Goal: Information Seeking & Learning: Find specific page/section

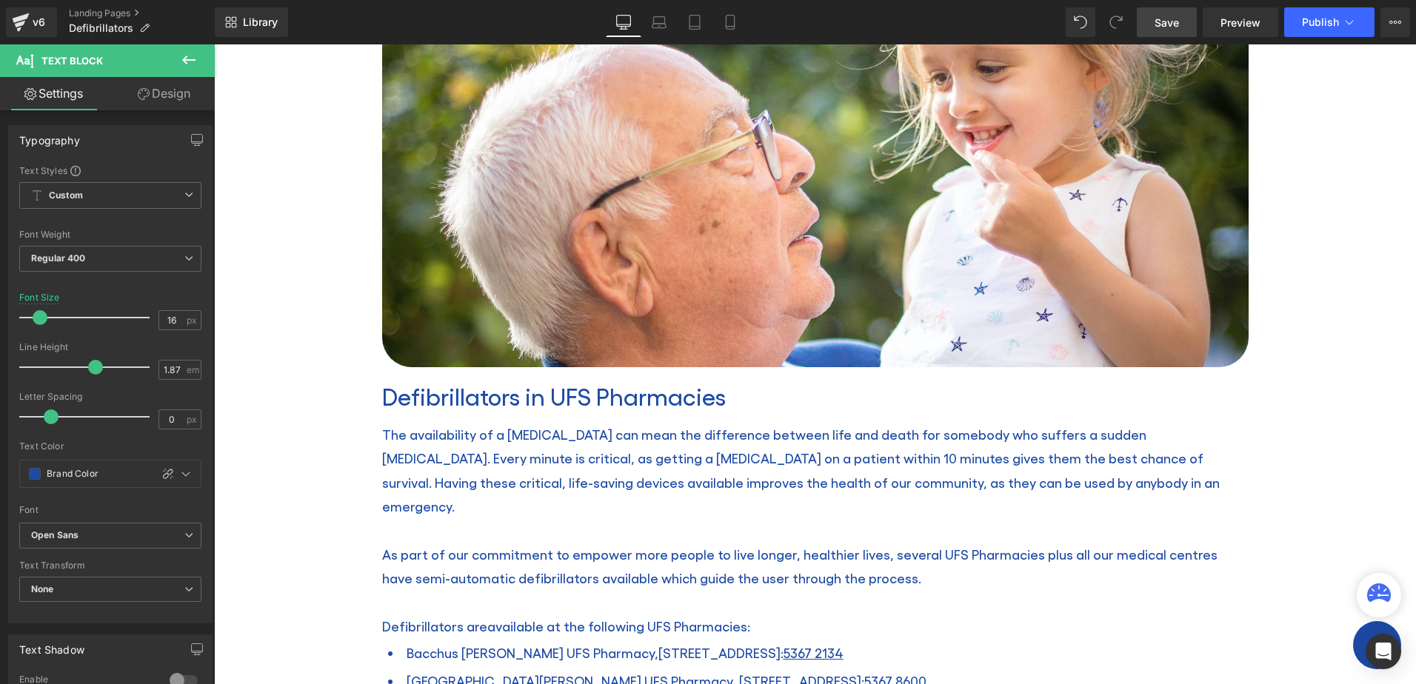
click at [1166, 22] on span "Save" at bounding box center [1166, 23] width 24 height 16
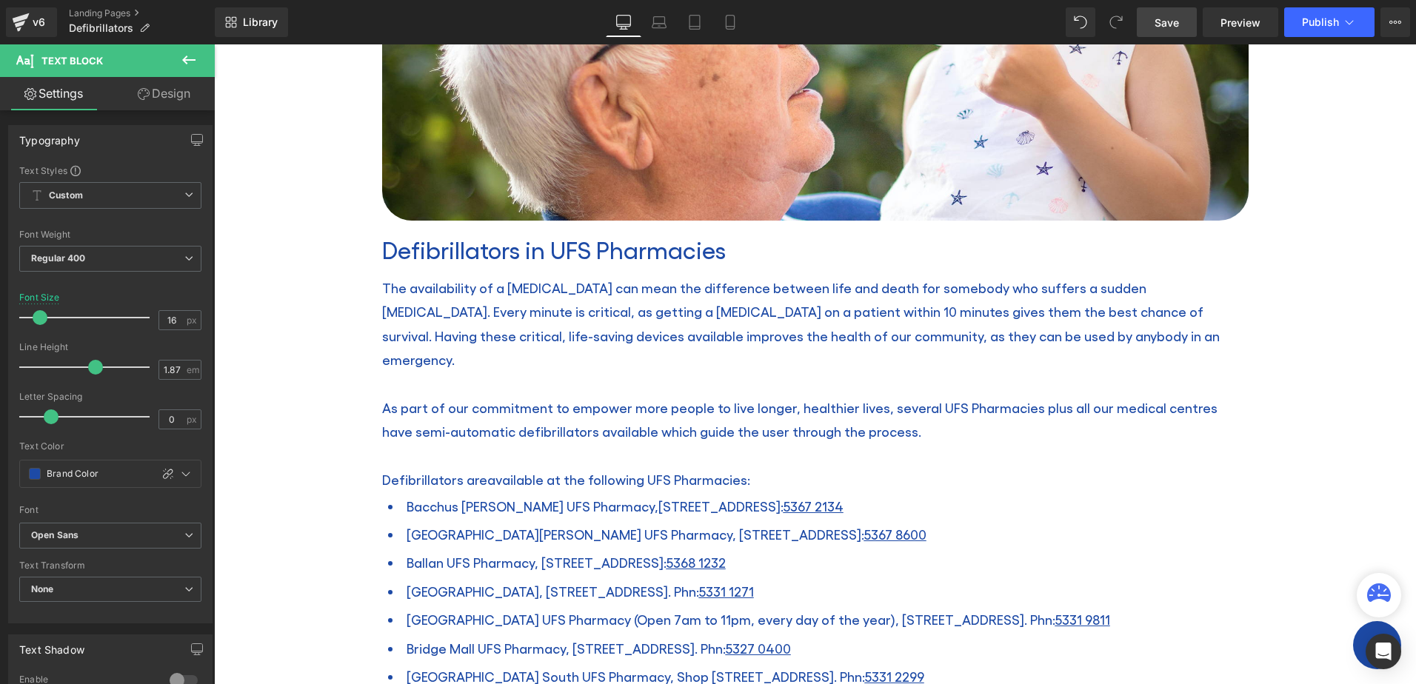
scroll to position [444, 0]
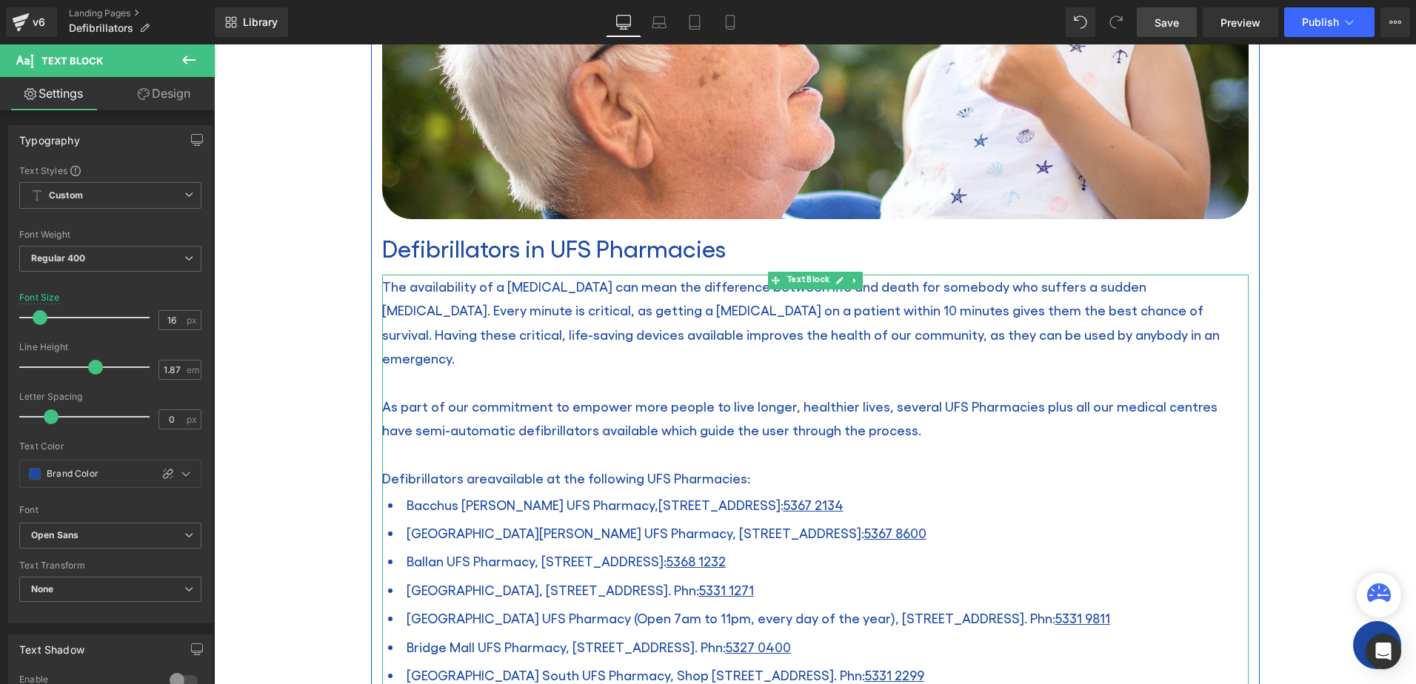
click at [974, 395] on p "As part of our commitment to empower more people to live longer, healthier live…" at bounding box center [815, 419] width 866 height 48
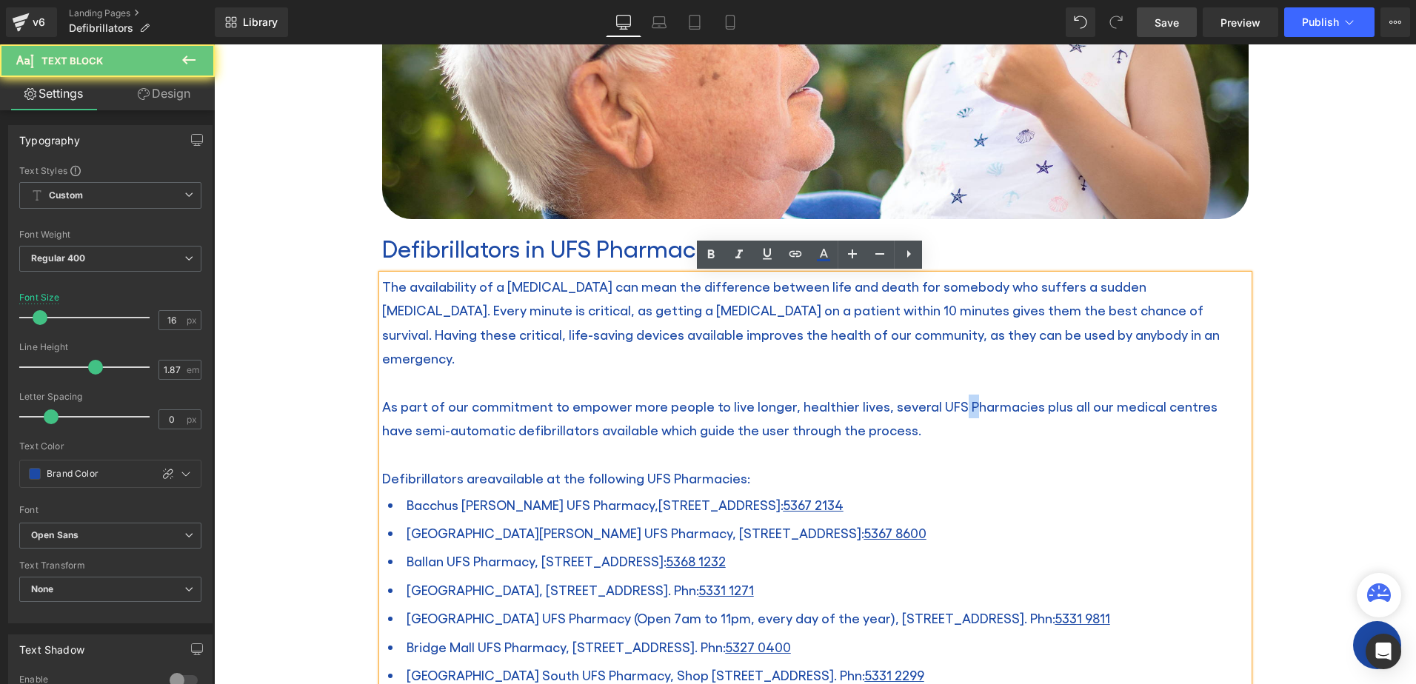
drag, startPoint x: 949, startPoint y: 382, endPoint x: 940, endPoint y: 384, distance: 9.0
click at [940, 398] on span "As part of our commitment to empower more people to live longer, healthier live…" at bounding box center [799, 417] width 835 height 39
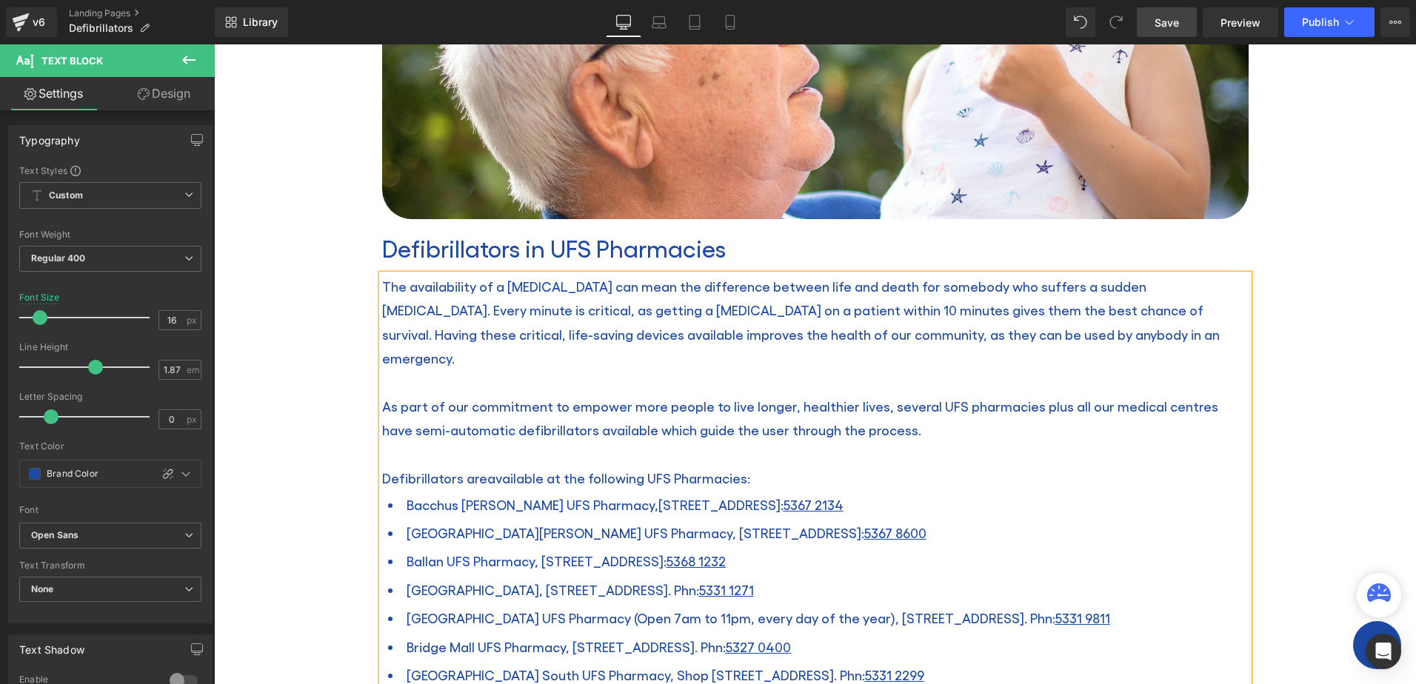
click at [669, 470] on span "available at the following UFS Pharmacies:" at bounding box center [618, 478] width 263 height 16
click at [880, 402] on p "As part of our commitment to empower more people to live longer, healthier live…" at bounding box center [815, 419] width 866 height 48
click at [973, 395] on p "As part of our commitment to empower more people to live longer, healthier live…" at bounding box center [815, 419] width 866 height 48
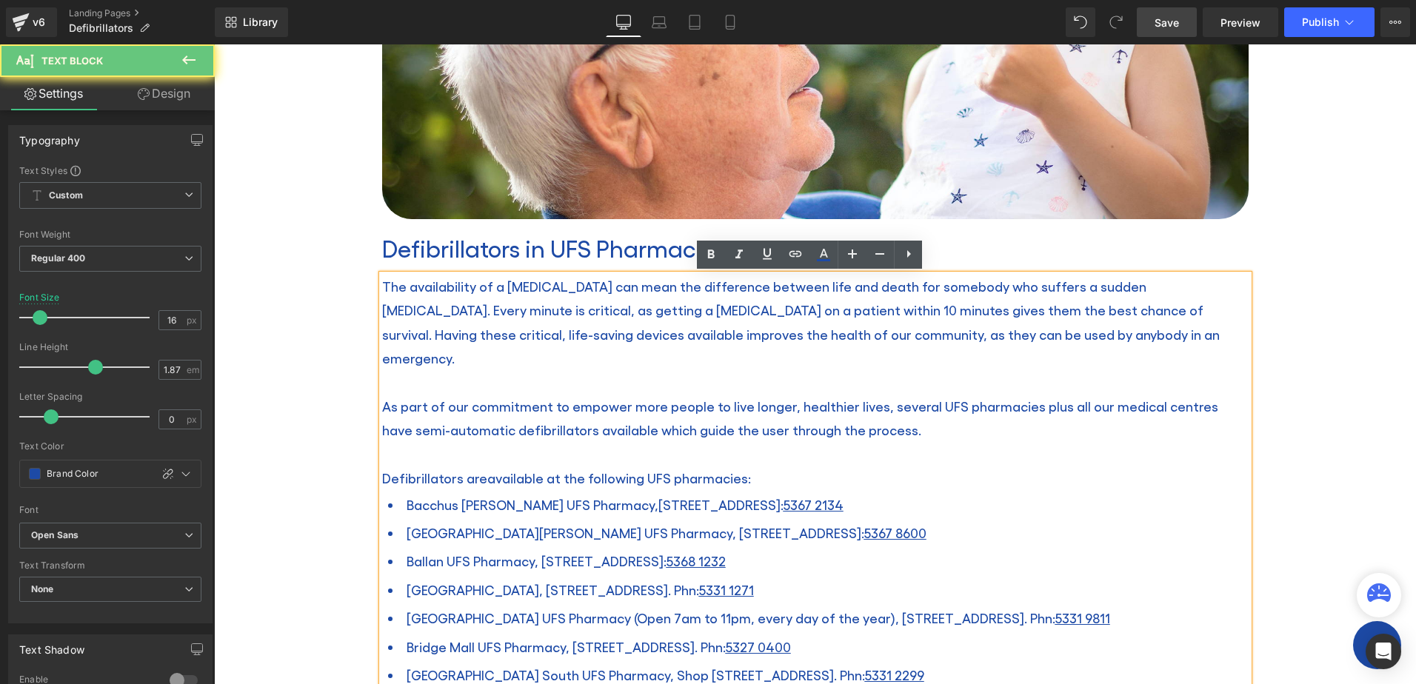
click at [889, 346] on p "The availability of a [MEDICAL_DATA] can mean the difference between life and d…" at bounding box center [815, 323] width 866 height 96
click at [875, 370] on p at bounding box center [815, 382] width 866 height 24
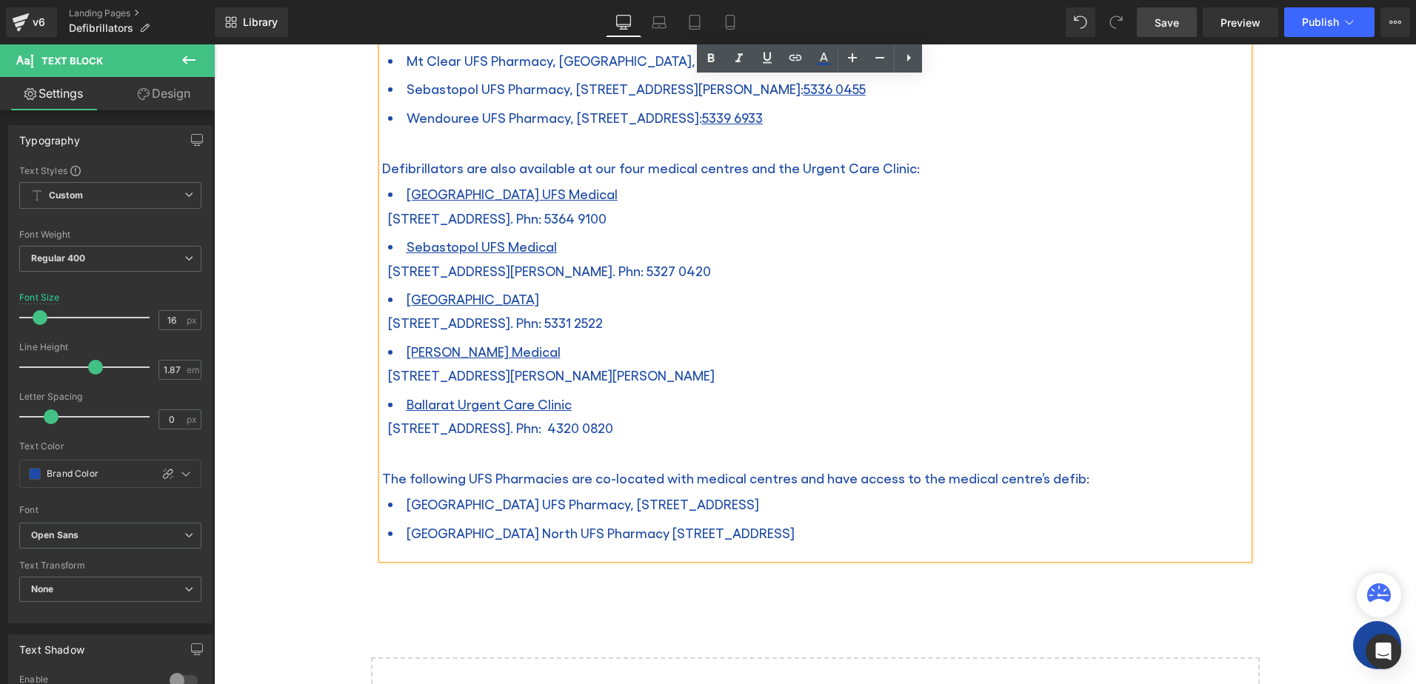
scroll to position [1259, 0]
click at [487, 469] on span "The following UFS Pharmacies are co-located with medical centres and have acces…" at bounding box center [735, 477] width 707 height 16
click at [926, 518] on li "[GEOGRAPHIC_DATA] North UFS Pharmacy [STREET_ADDRESS]" at bounding box center [818, 532] width 860 height 28
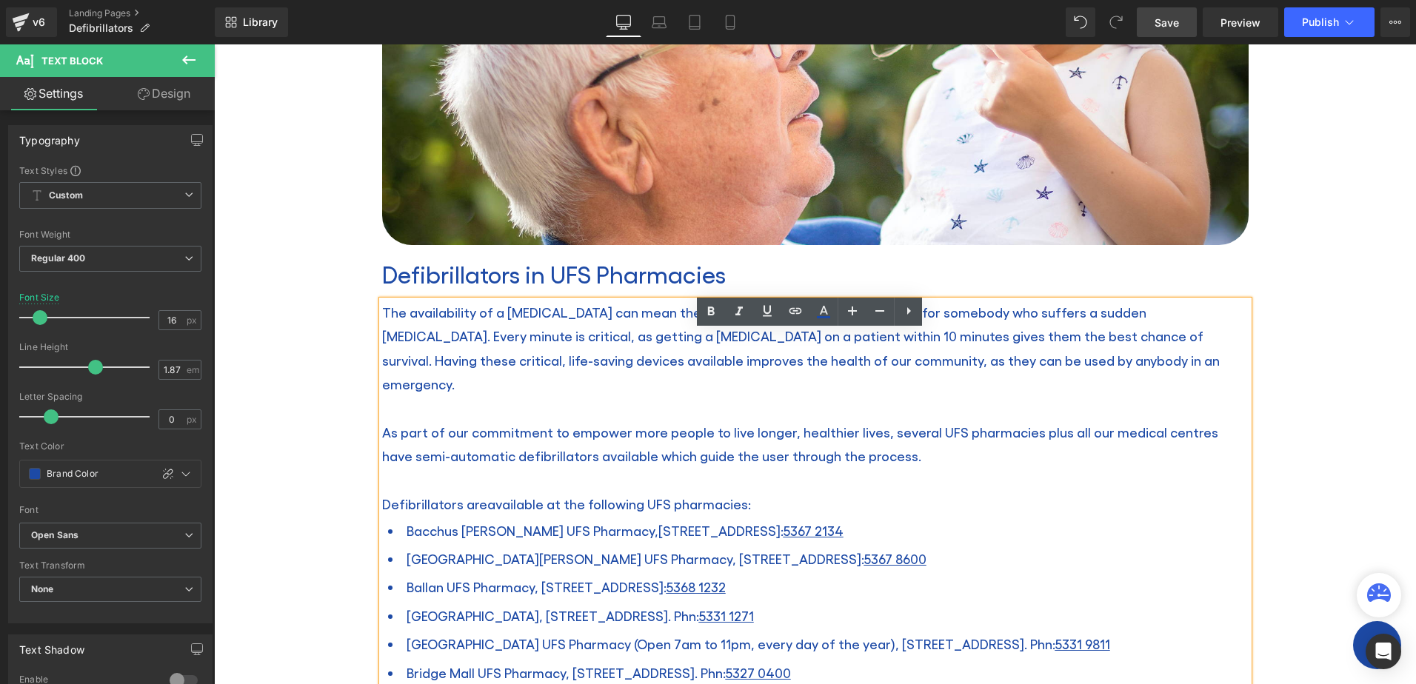
scroll to position [444, 0]
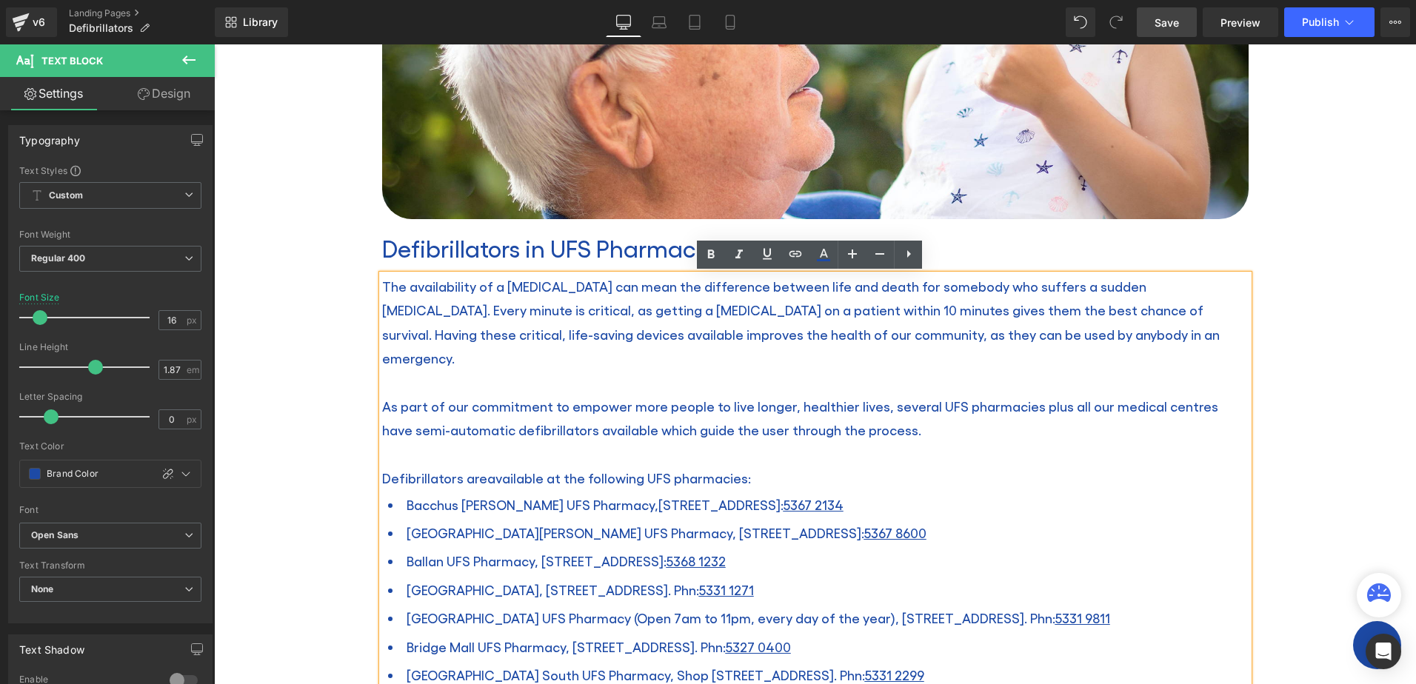
click at [1176, 30] on span "Save" at bounding box center [1166, 23] width 24 height 16
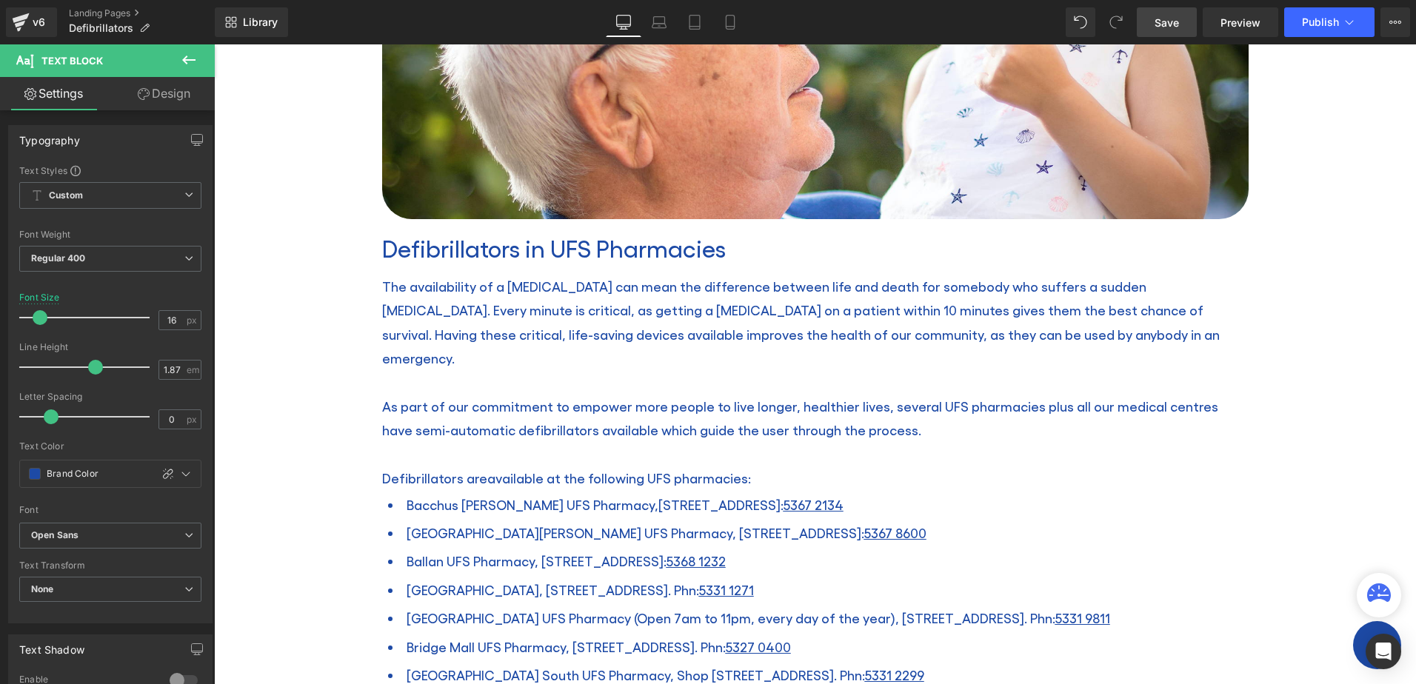
click at [495, 553] on span "Ballan UFS Pharmacy, [STREET_ADDRESS]" at bounding box center [565, 561] width 319 height 16
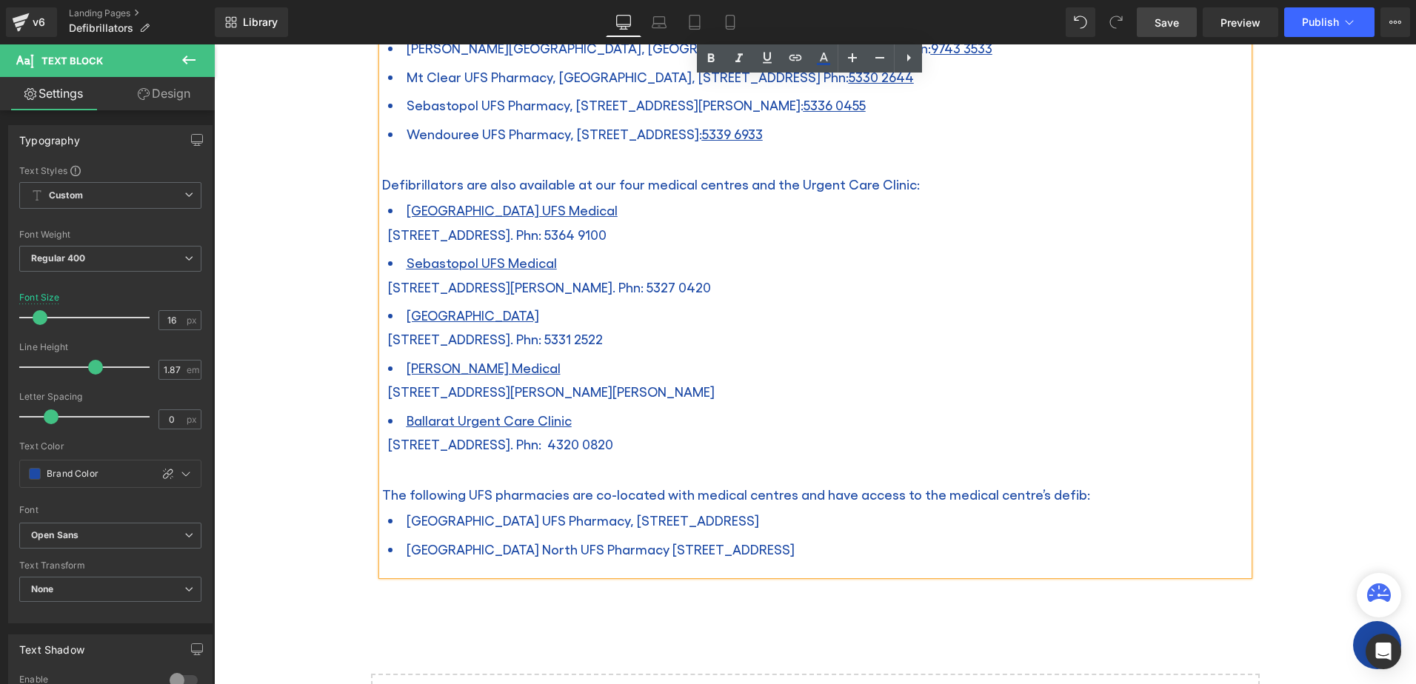
scroll to position [1259, 0]
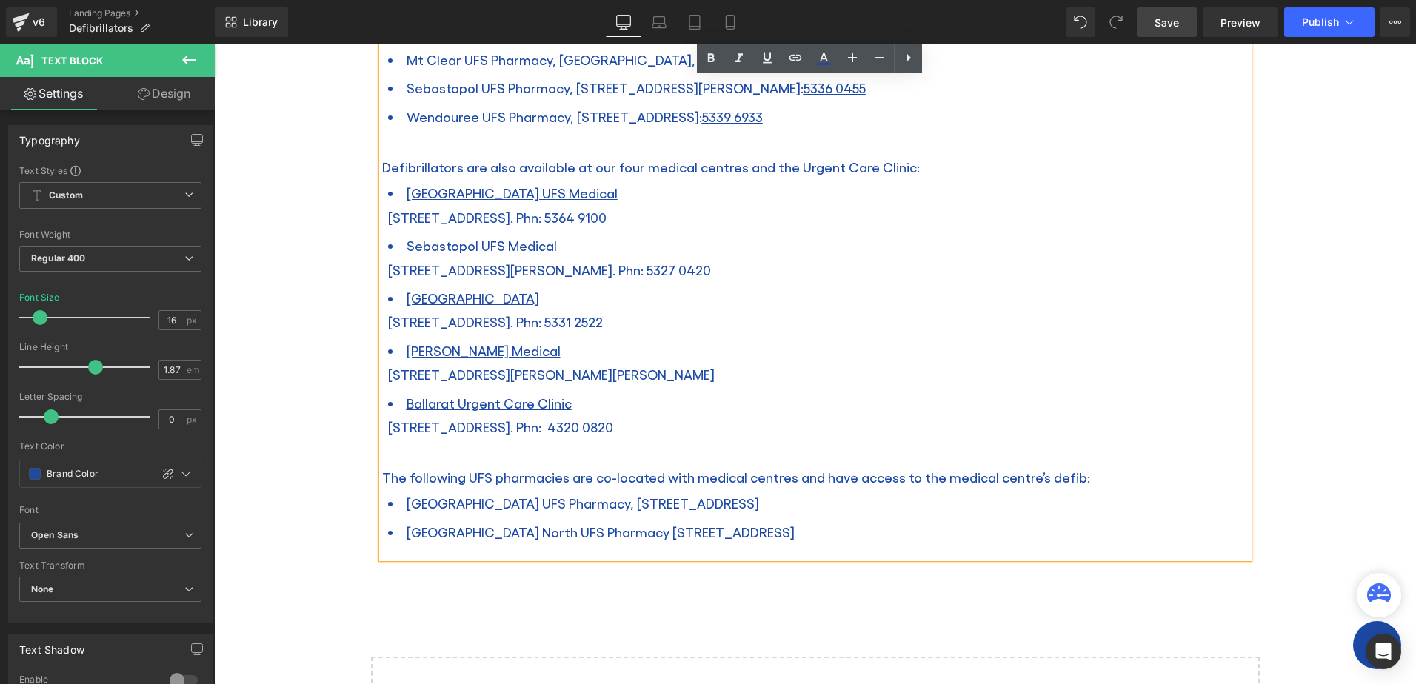
click at [837, 518] on li "[GEOGRAPHIC_DATA] North UFS Pharmacy [STREET_ADDRESS]" at bounding box center [818, 532] width 860 height 28
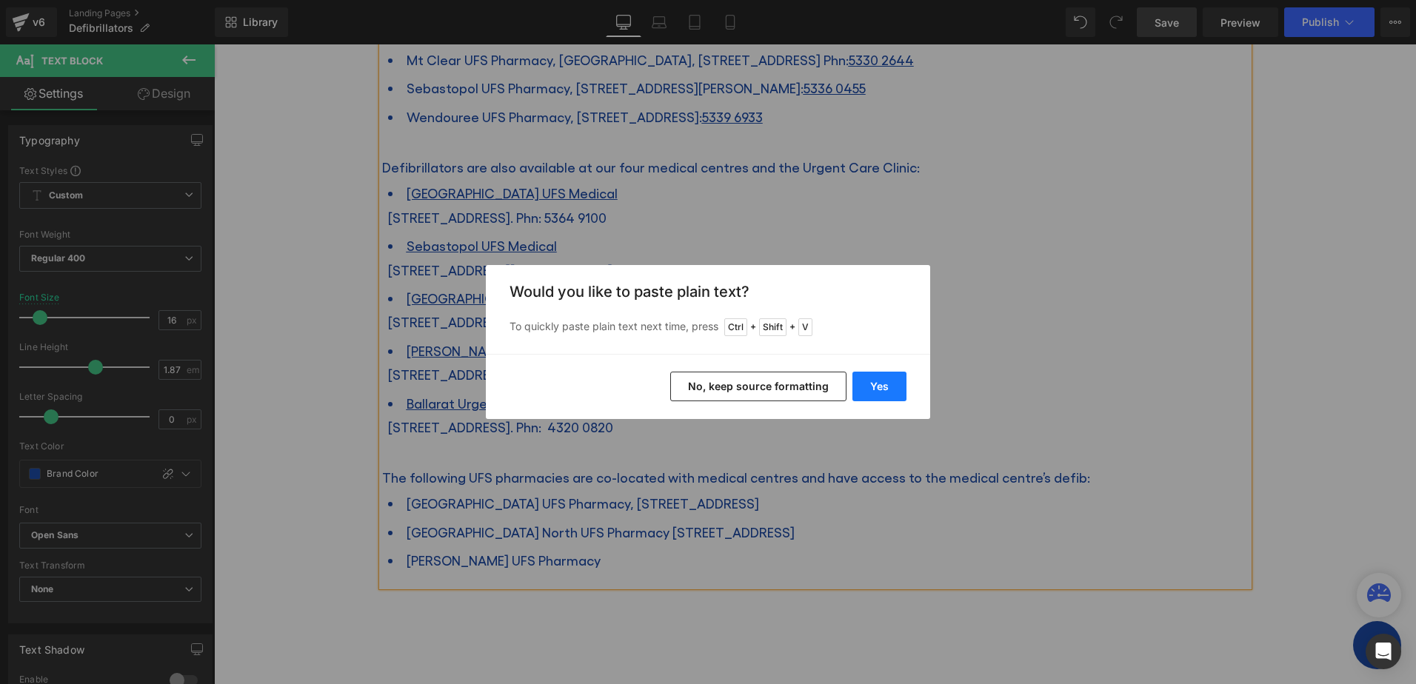
click at [871, 380] on button "Yes" at bounding box center [879, 387] width 54 height 30
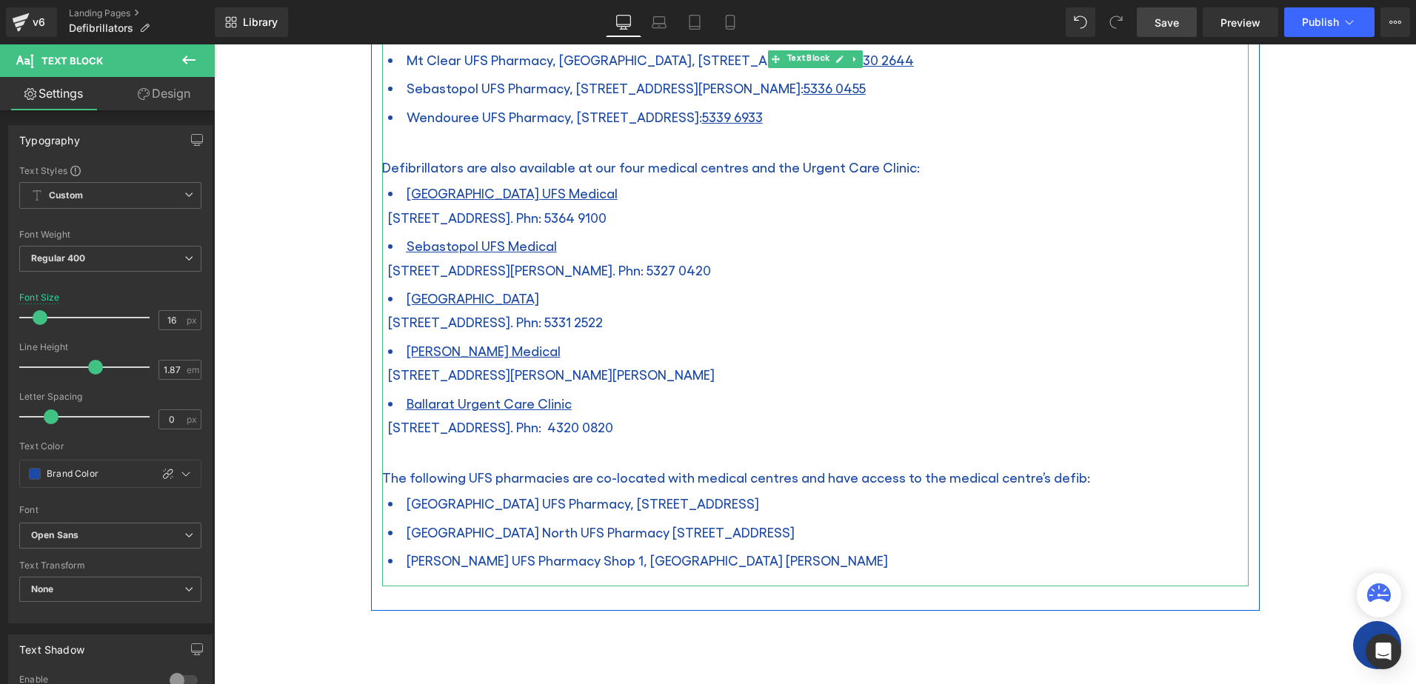
click at [677, 552] on span "[PERSON_NAME] UFS Pharmacy Shop 1, [GEOGRAPHIC_DATA] [PERSON_NAME]" at bounding box center [646, 560] width 481 height 16
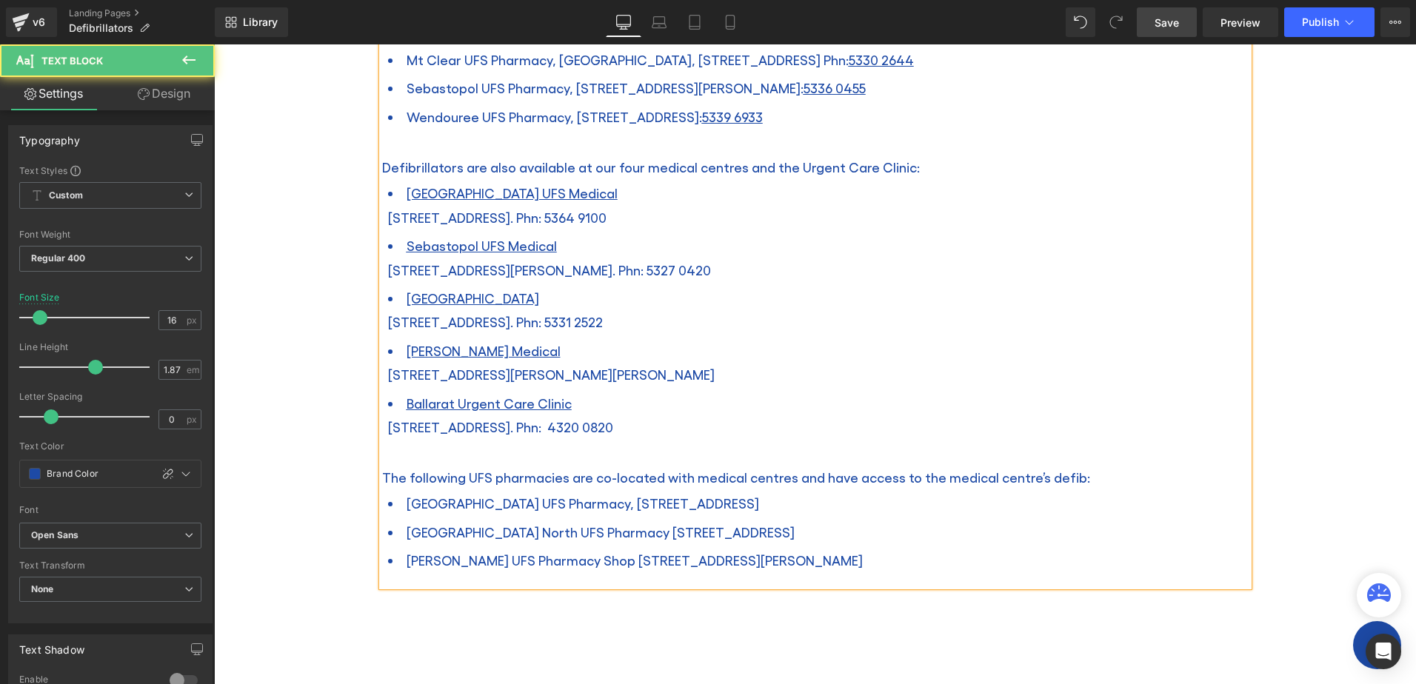
click at [937, 546] on li "[PERSON_NAME] UFS Pharmacy Shop [STREET_ADDRESS][PERSON_NAME]" at bounding box center [818, 560] width 860 height 28
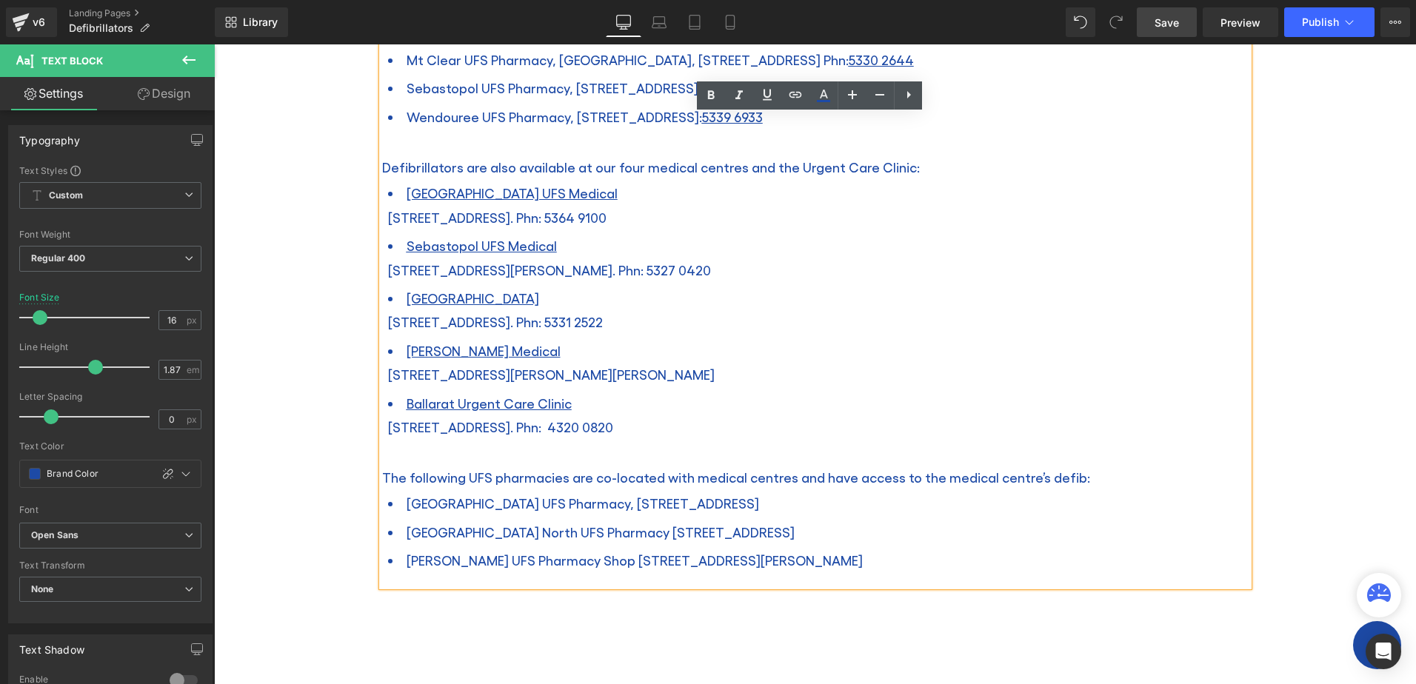
click at [923, 437] on li "Ballarat Urgent Care Clinic [STREET_ADDRESS]. Phn: 4320 0820" at bounding box center [818, 427] width 860 height 76
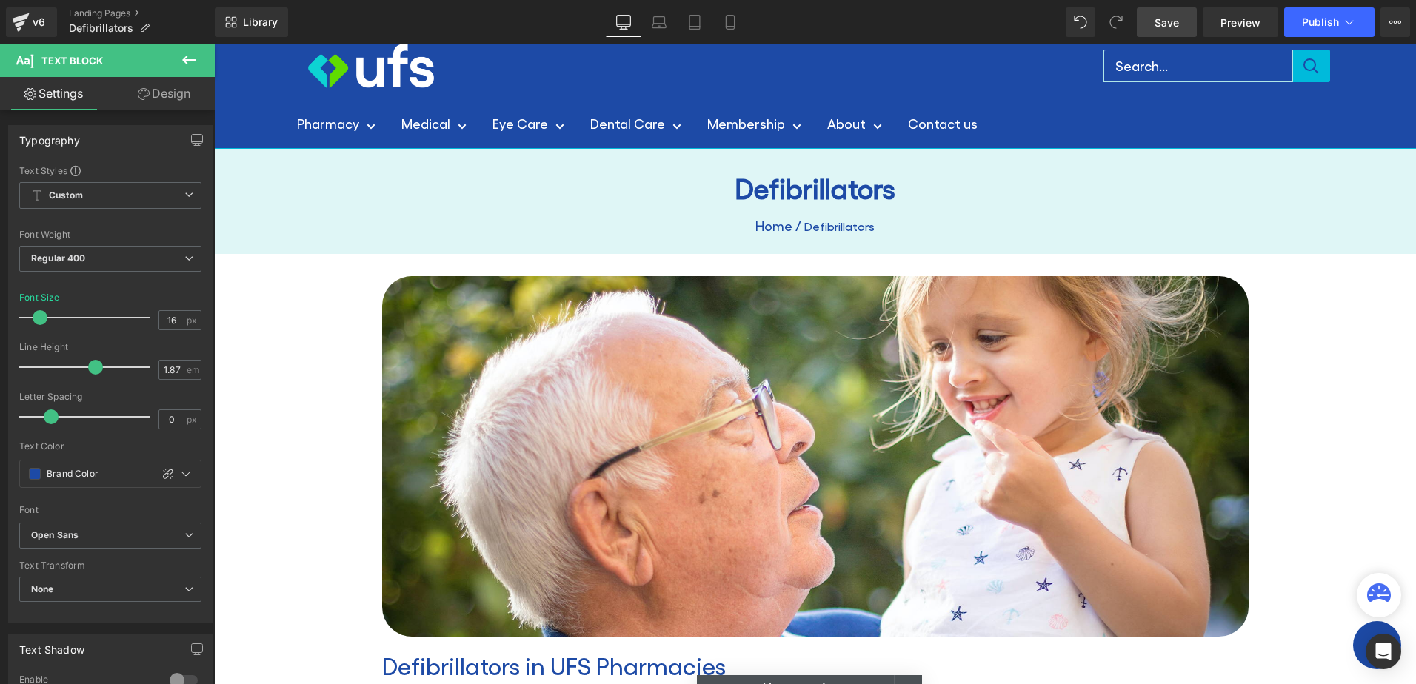
scroll to position [0, 0]
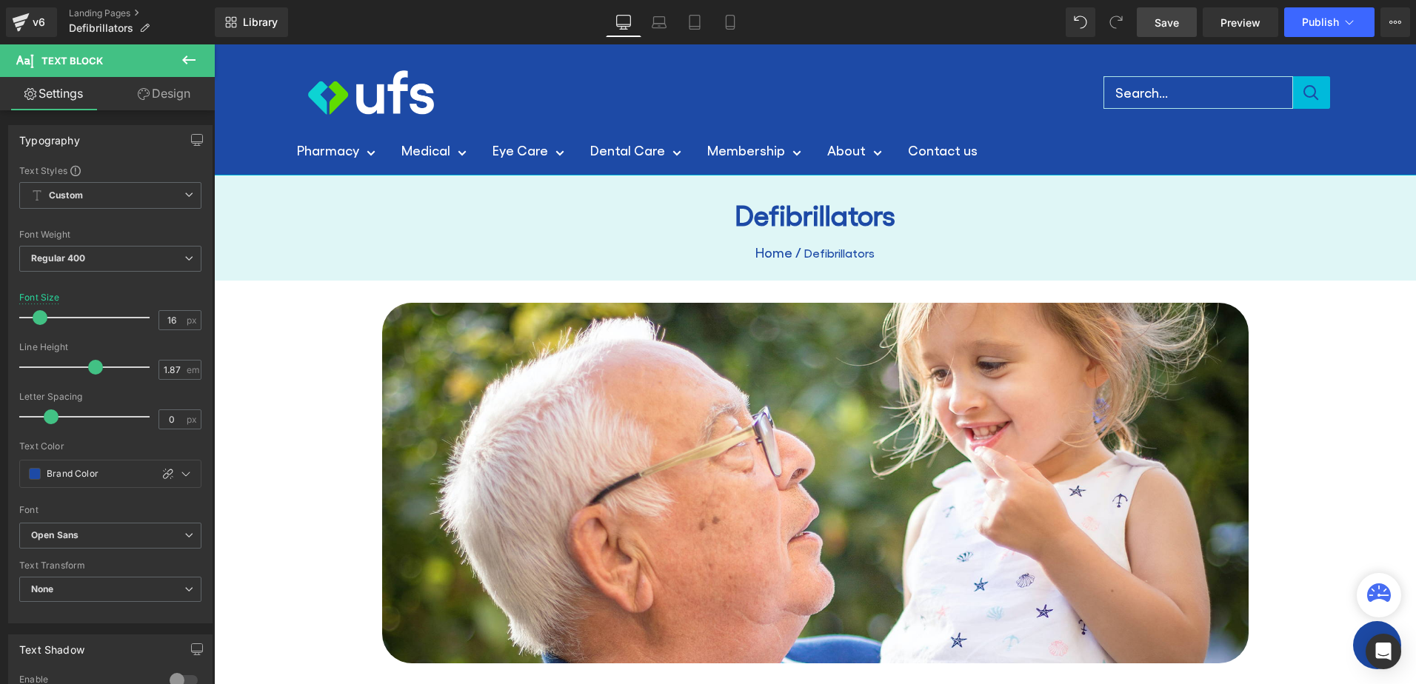
click at [1174, 23] on span "Save" at bounding box center [1166, 23] width 24 height 16
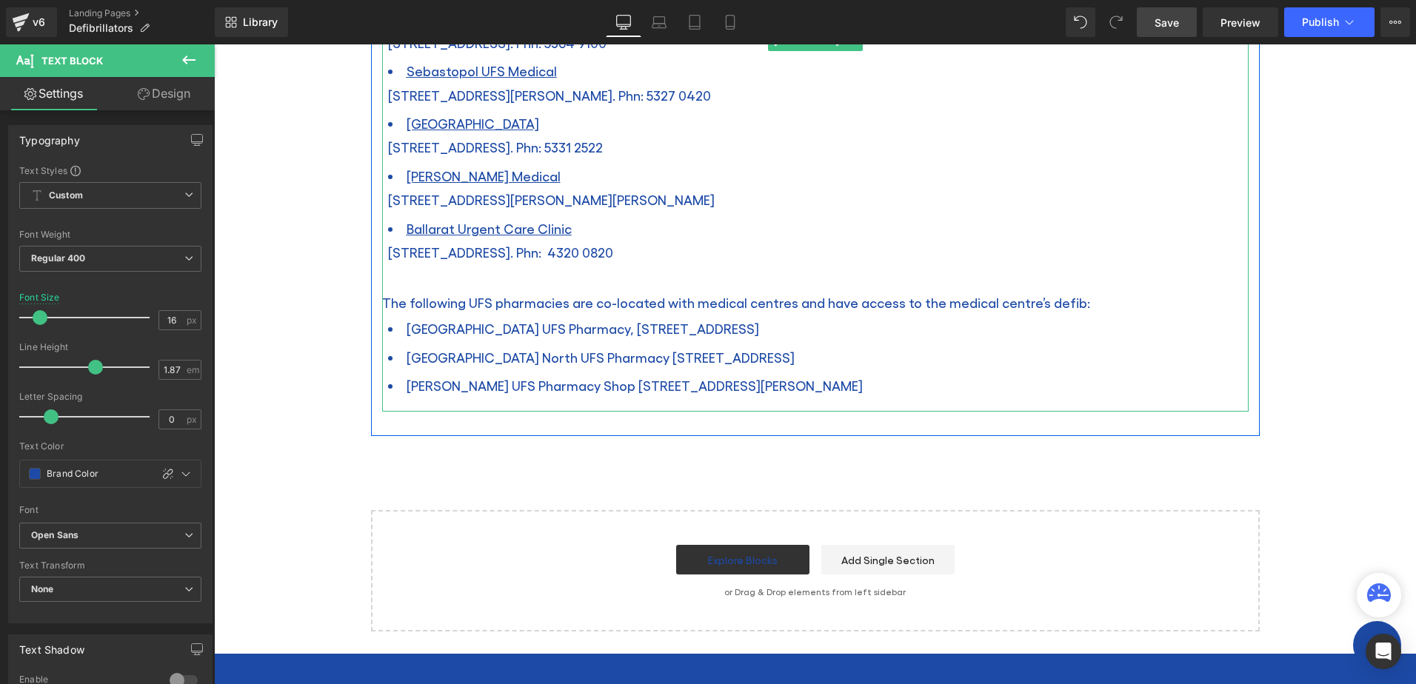
scroll to position [1407, 0]
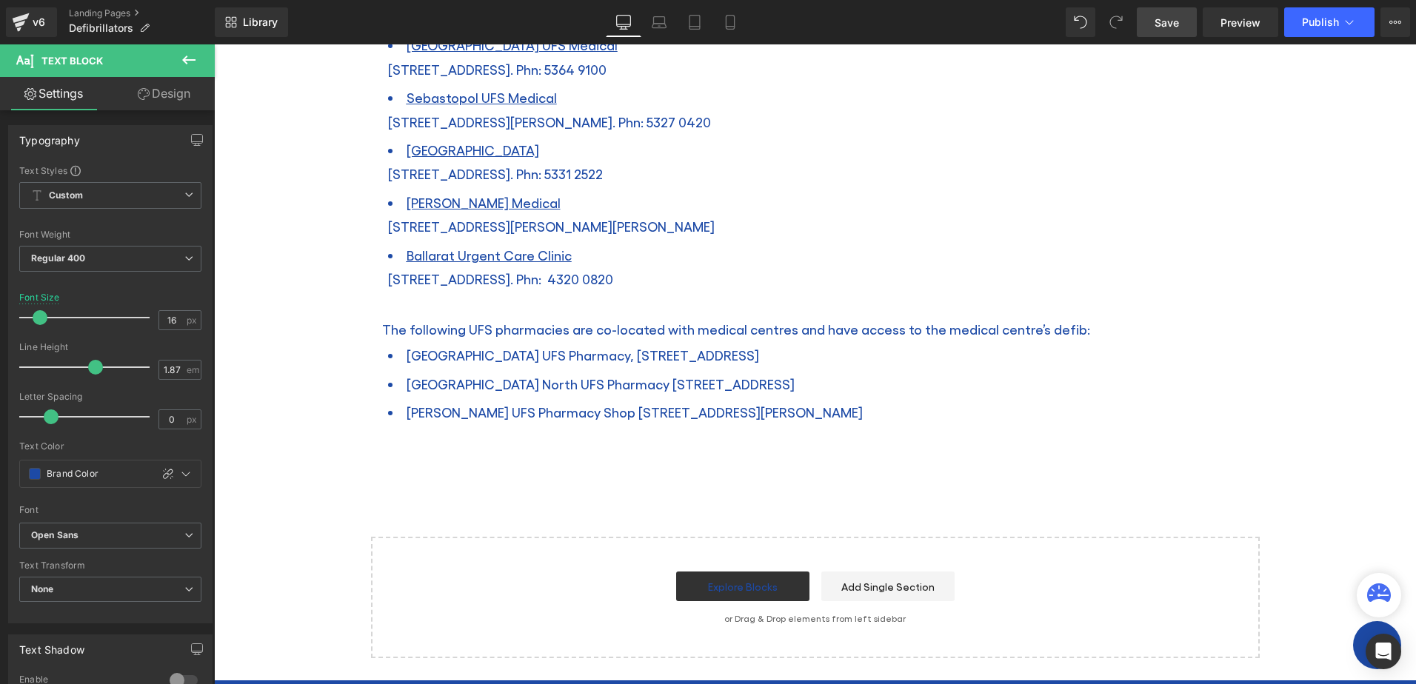
click at [1179, 24] on span "Save" at bounding box center [1166, 23] width 24 height 16
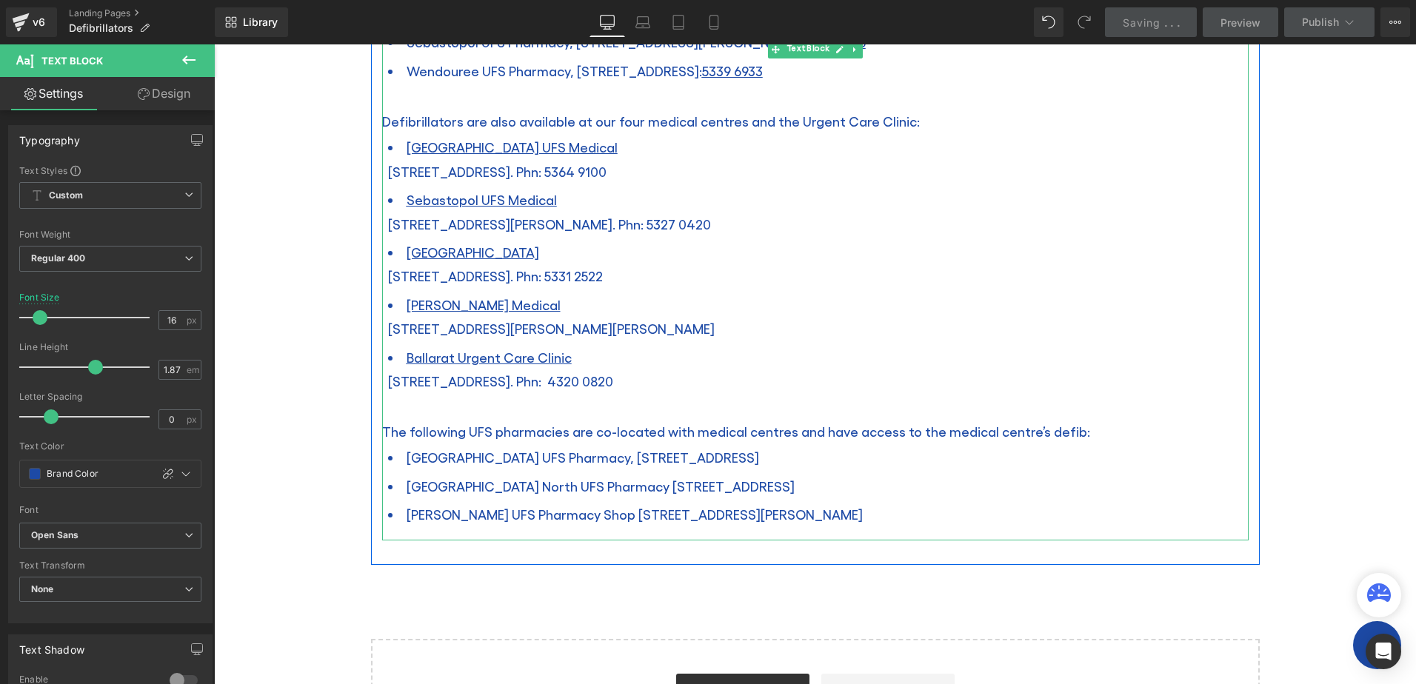
scroll to position [1259, 0]
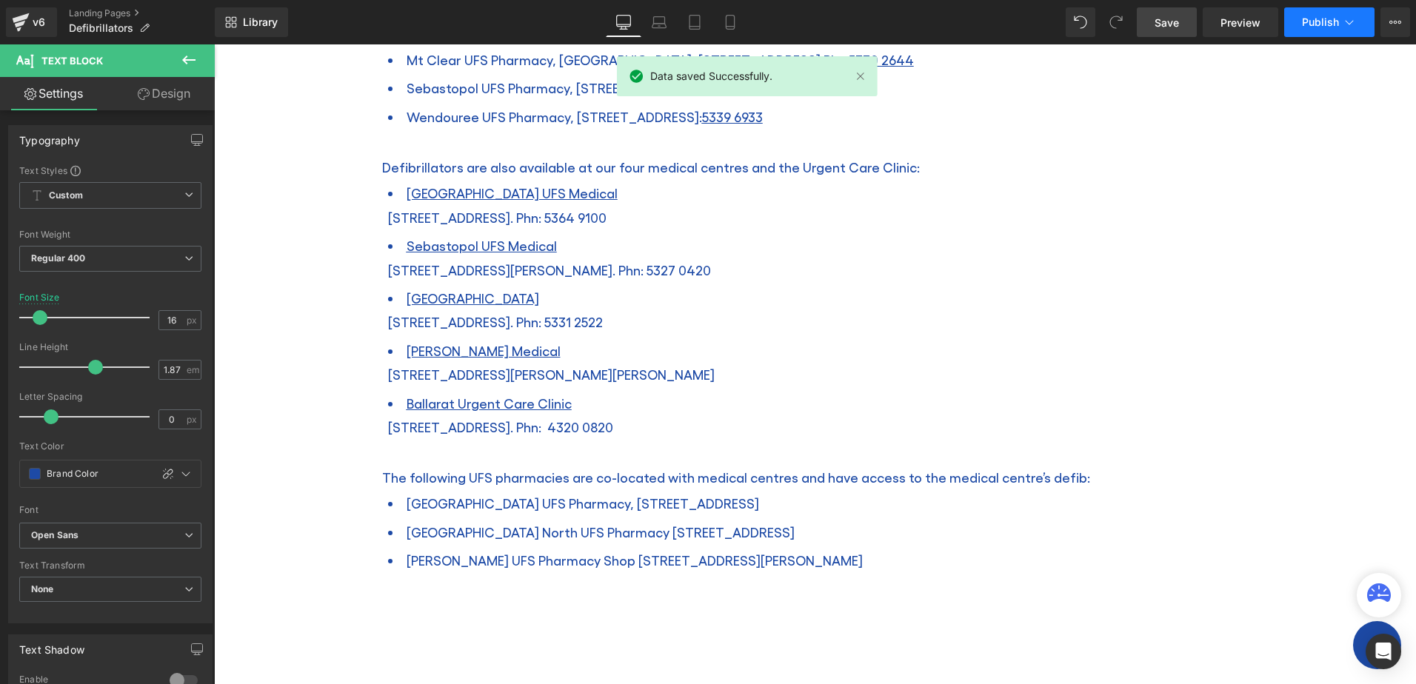
click at [1338, 19] on span "Publish" at bounding box center [1320, 22] width 37 height 12
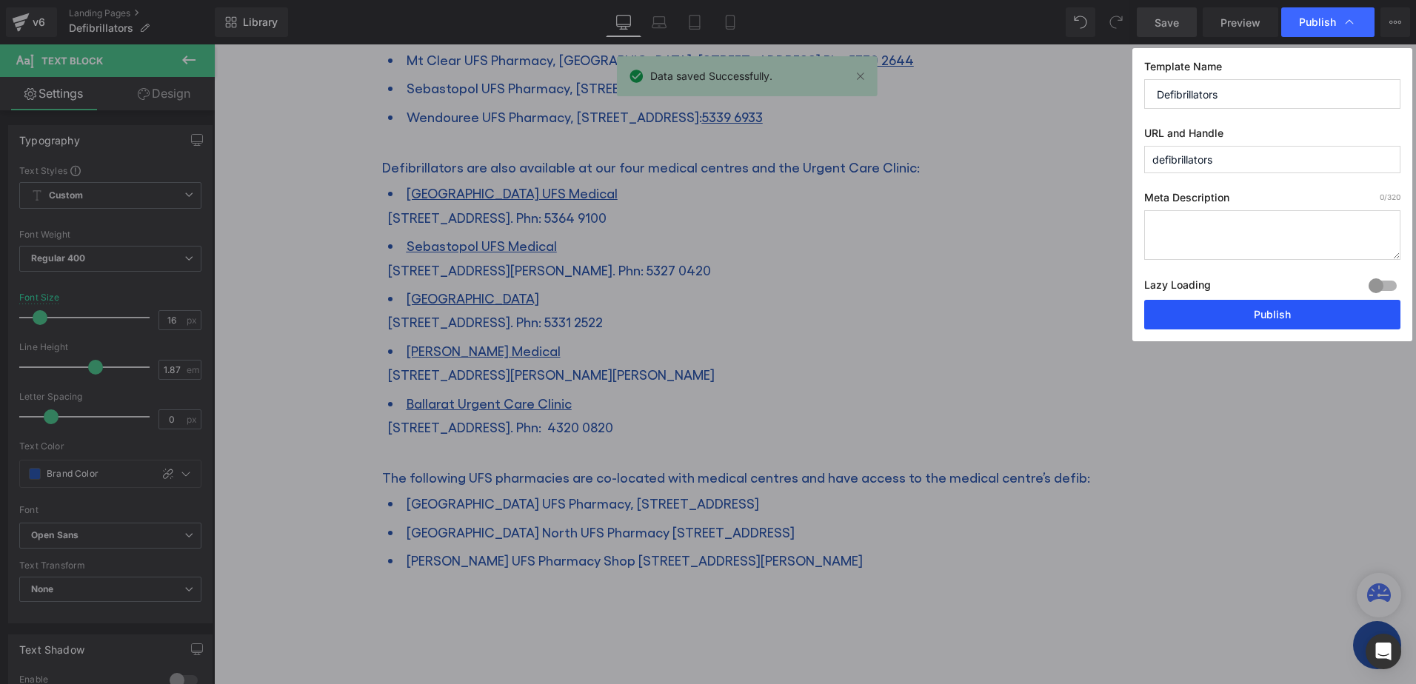
click at [1272, 319] on button "Publish" at bounding box center [1272, 315] width 256 height 30
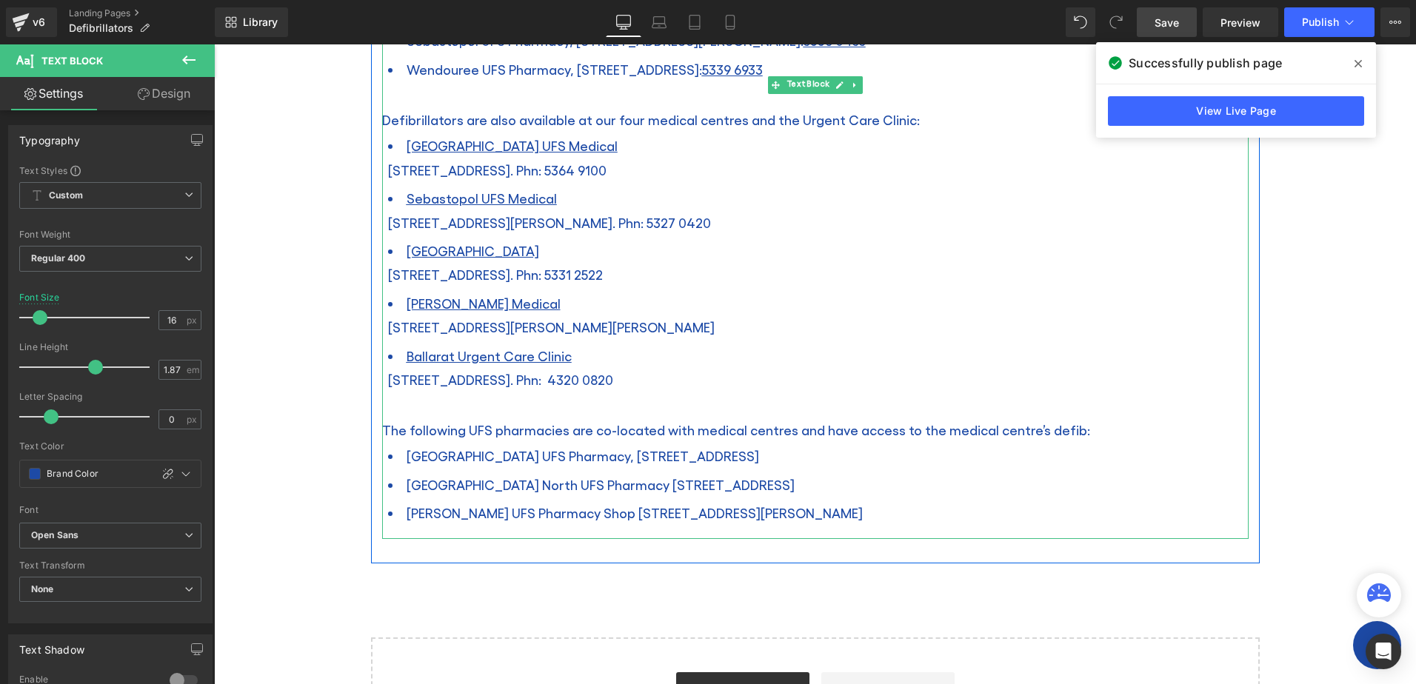
scroll to position [1333, 0]
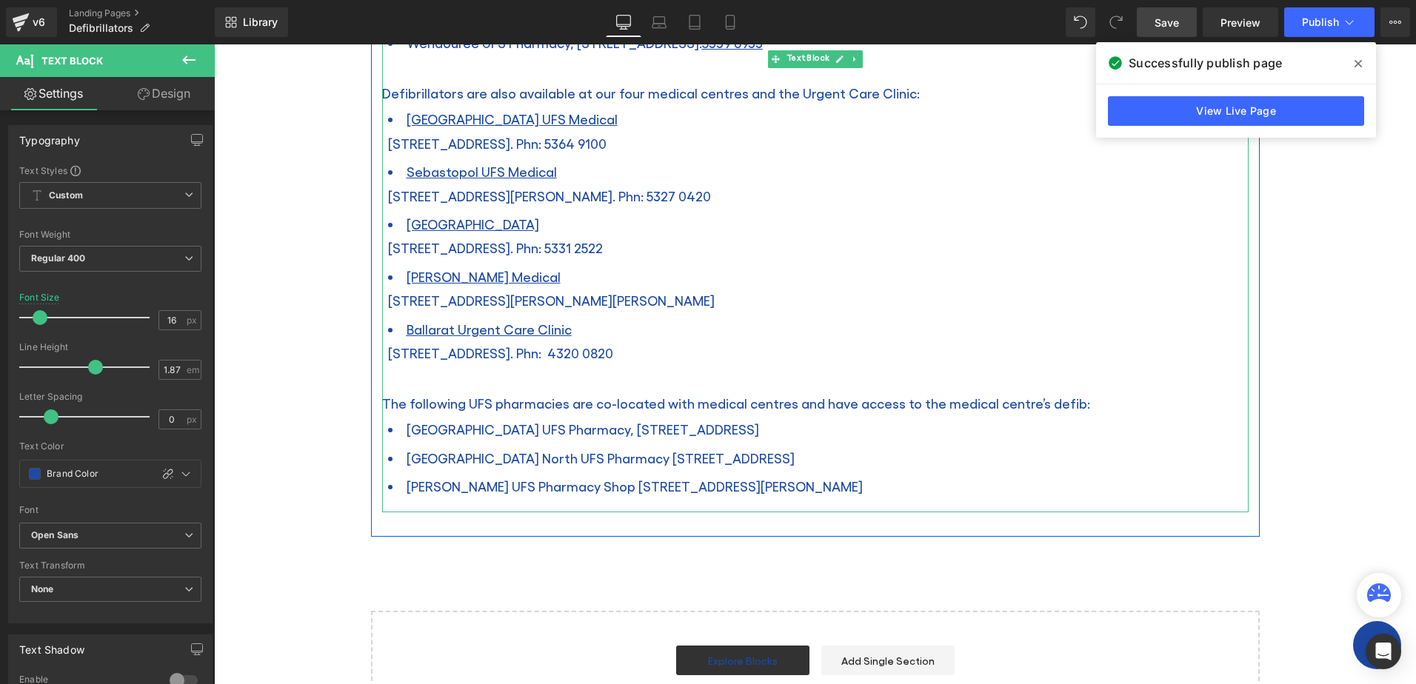
click at [756, 472] on li "[PERSON_NAME] UFS Pharmacy Shop [STREET_ADDRESS][PERSON_NAME]" at bounding box center [818, 486] width 860 height 28
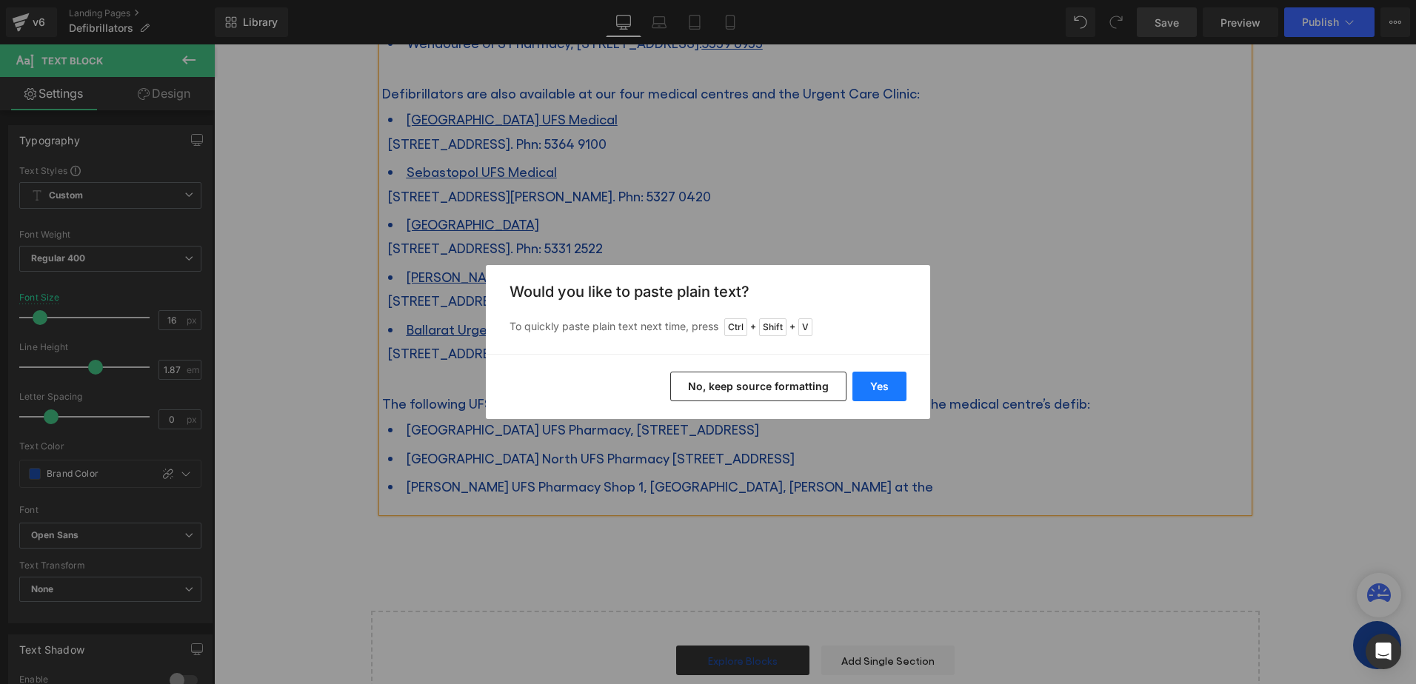
drag, startPoint x: 877, startPoint y: 378, endPoint x: 617, endPoint y: 425, distance: 263.4
click at [877, 378] on button "Yes" at bounding box center [879, 387] width 54 height 30
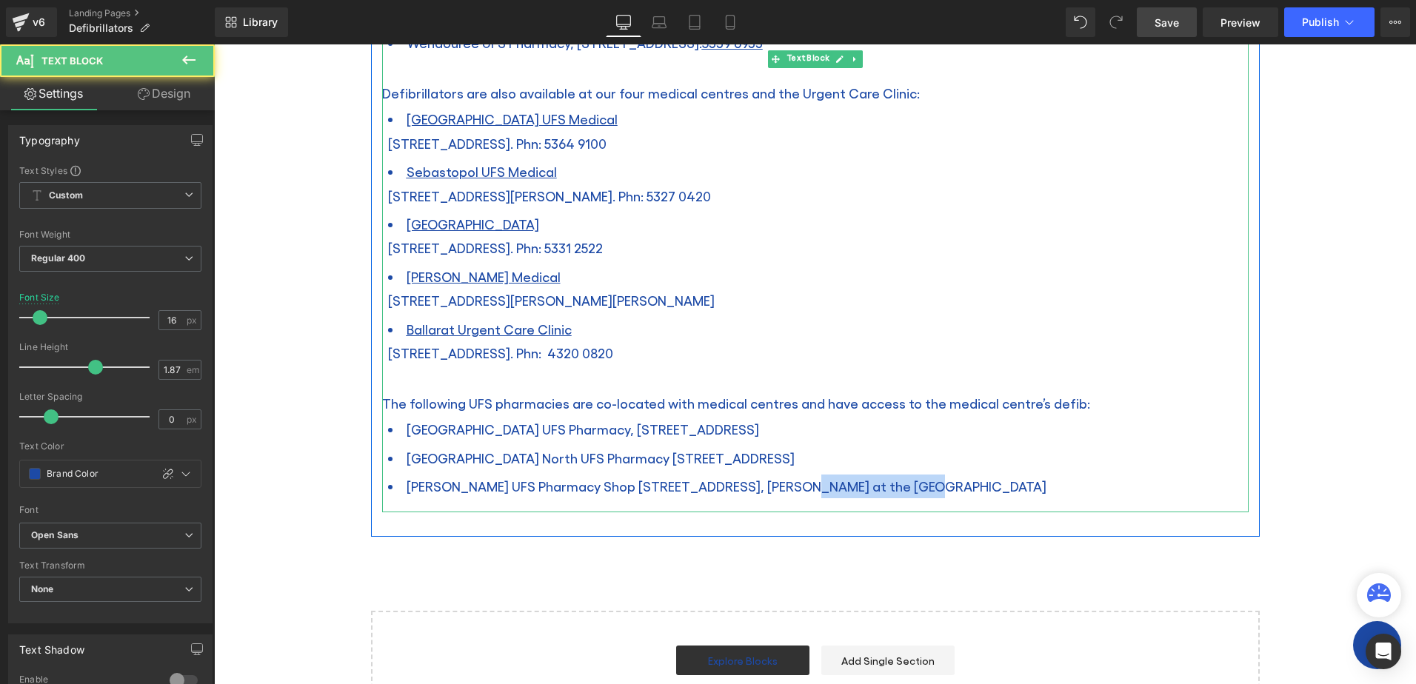
drag, startPoint x: 881, startPoint y: 465, endPoint x: 763, endPoint y: 463, distance: 118.5
click at [763, 472] on li "[PERSON_NAME] UFS Pharmacy Shop [STREET_ADDRESS], [PERSON_NAME] at the [GEOGRAP…" at bounding box center [818, 486] width 860 height 28
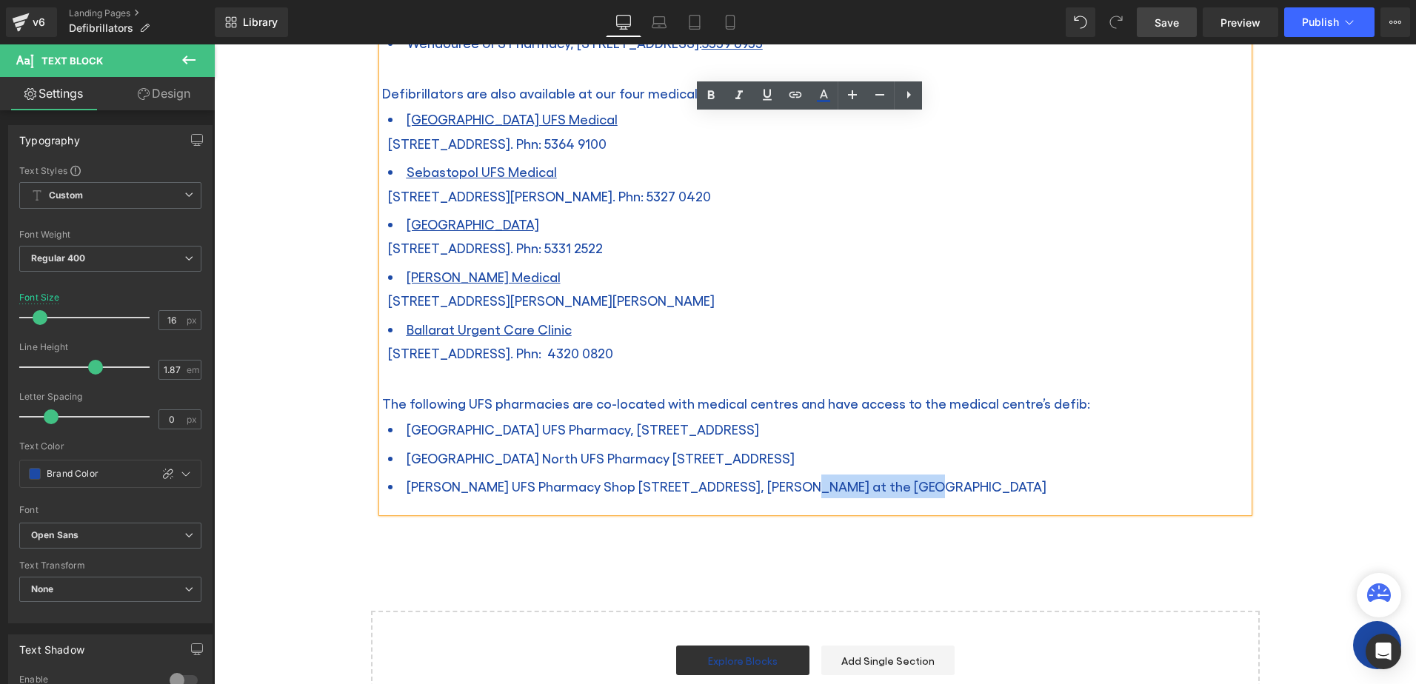
copy span "[GEOGRAPHIC_DATA]"
click at [904, 472] on li "[PERSON_NAME] UFS Pharmacy Shop [STREET_ADDRESS], [PERSON_NAME] at the [GEOGRAP…" at bounding box center [818, 486] width 860 height 28
drag, startPoint x: 871, startPoint y: 461, endPoint x: 741, endPoint y: 468, distance: 129.7
click at [741, 478] on span "[PERSON_NAME] UFS Pharmacy Shop [STREET_ADDRESS], [PERSON_NAME] at the [GEOGRAP…" at bounding box center [726, 486] width 640 height 16
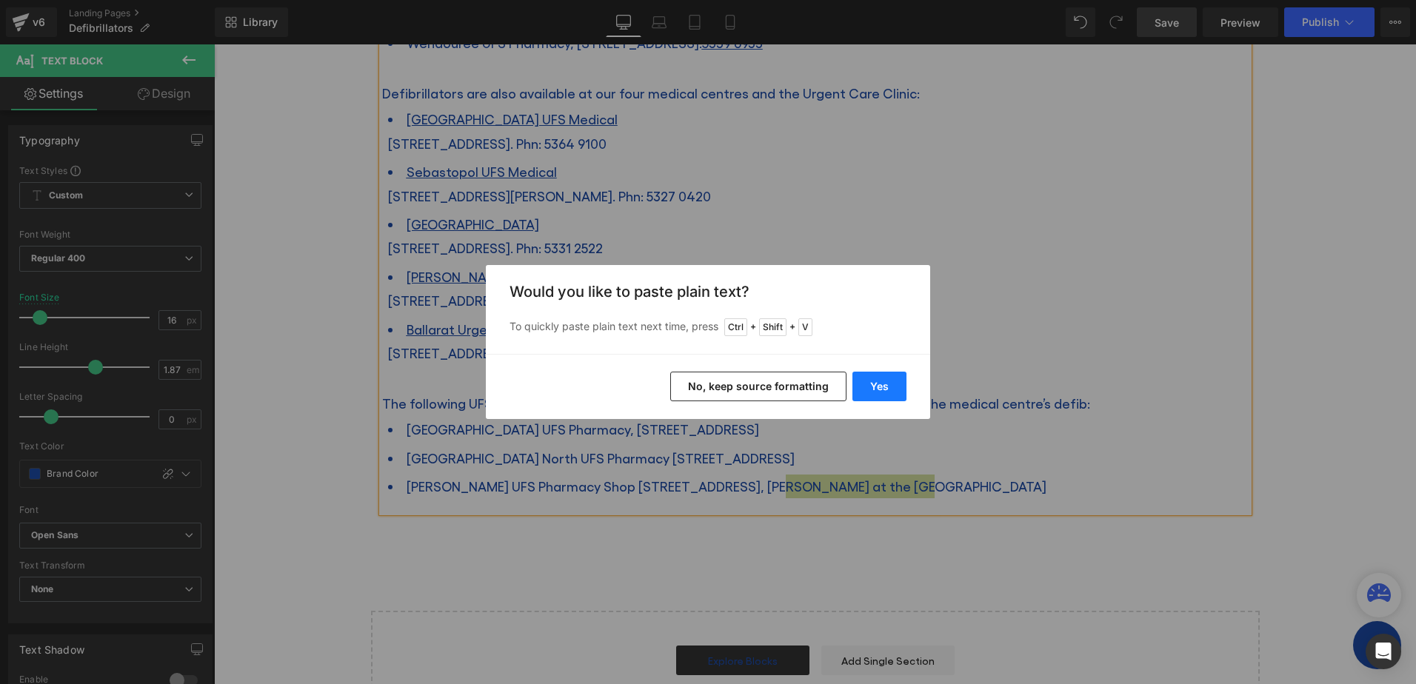
click at [875, 379] on button "Yes" at bounding box center [879, 387] width 54 height 30
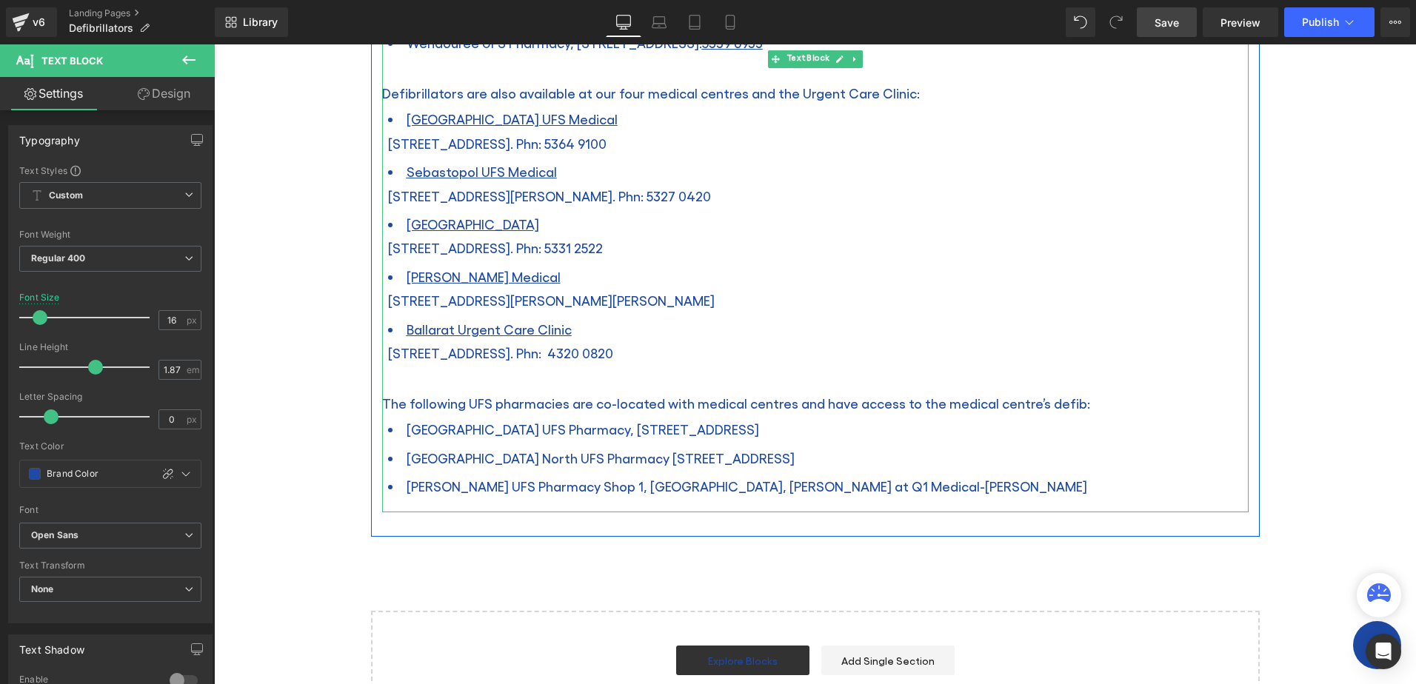
click at [685, 478] on span "[PERSON_NAME] UFS Pharmacy Shop 1, [GEOGRAPHIC_DATA], [PERSON_NAME] at Q1 Medic…" at bounding box center [746, 486] width 680 height 16
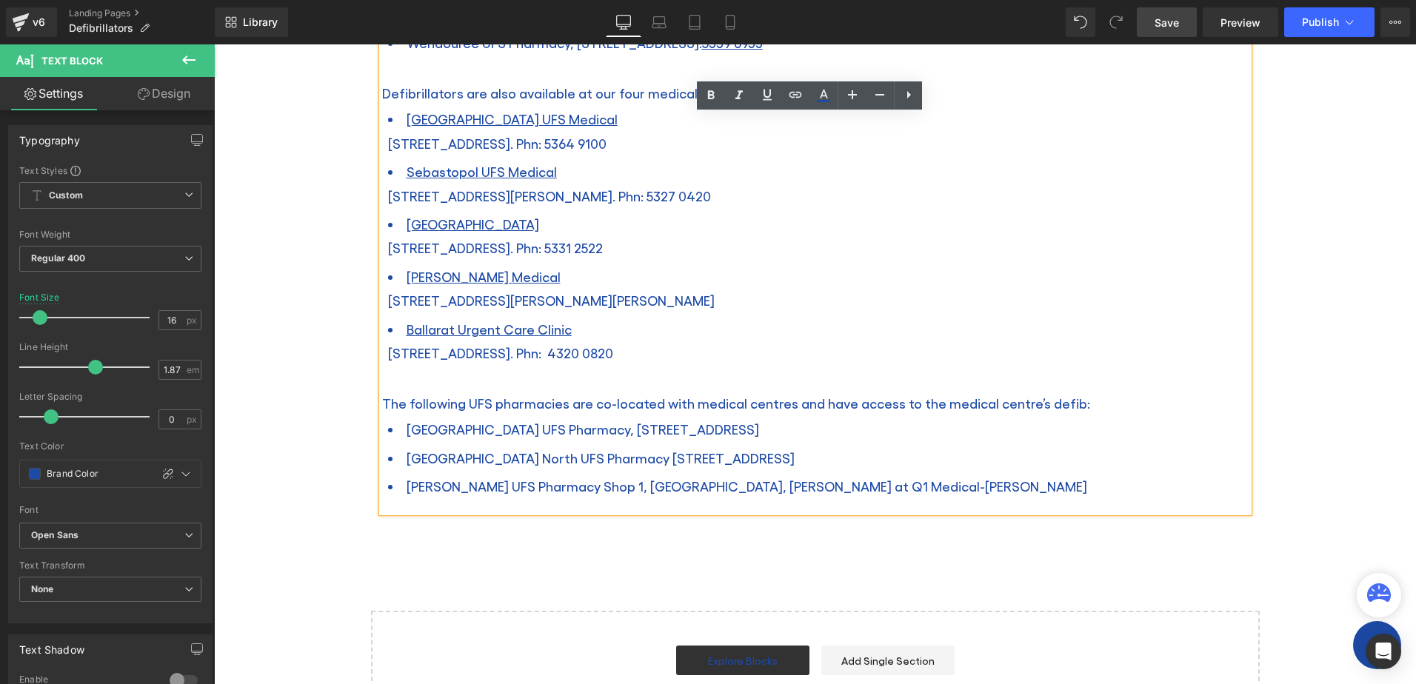
click at [724, 478] on span "[PERSON_NAME] UFS Pharmacy Shop 1, [GEOGRAPHIC_DATA], [PERSON_NAME] at Q1 Medic…" at bounding box center [746, 486] width 680 height 16
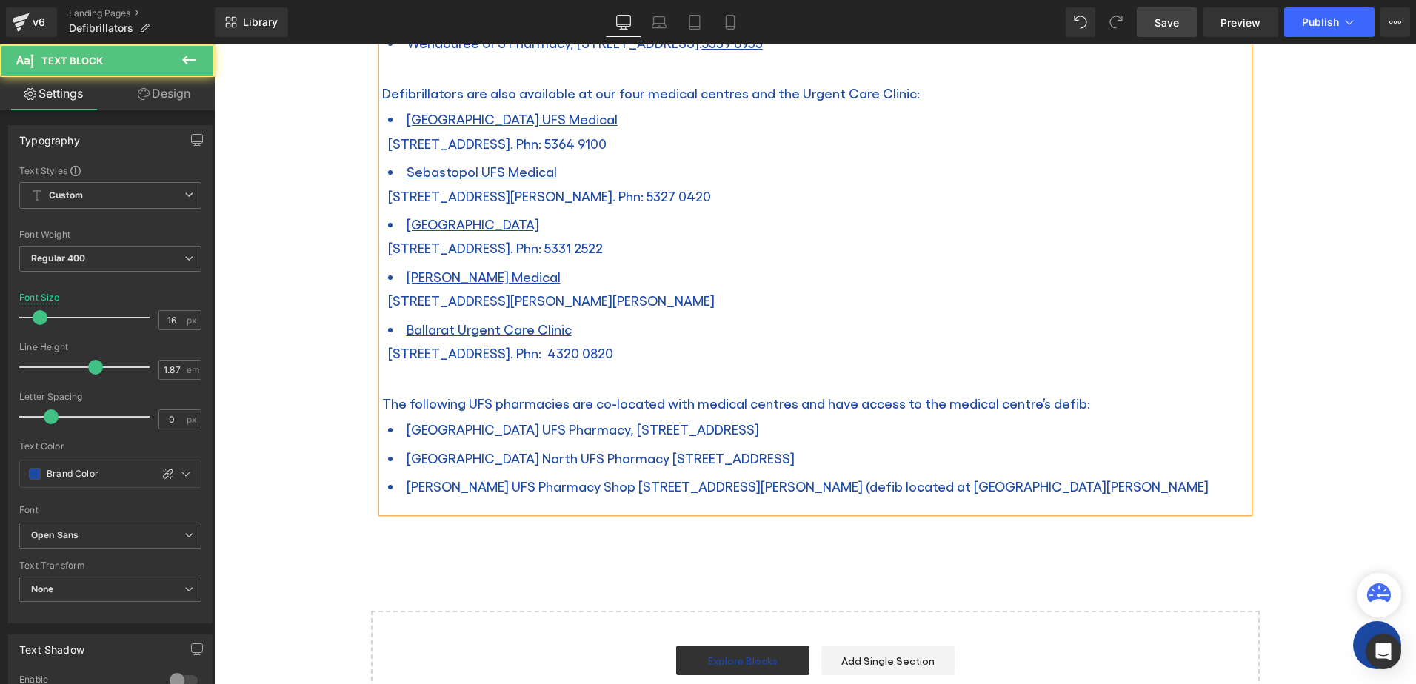
click at [945, 472] on li "[PERSON_NAME] UFS Pharmacy Shop [STREET_ADDRESS][PERSON_NAME] (defib located at…" at bounding box center [818, 486] width 860 height 28
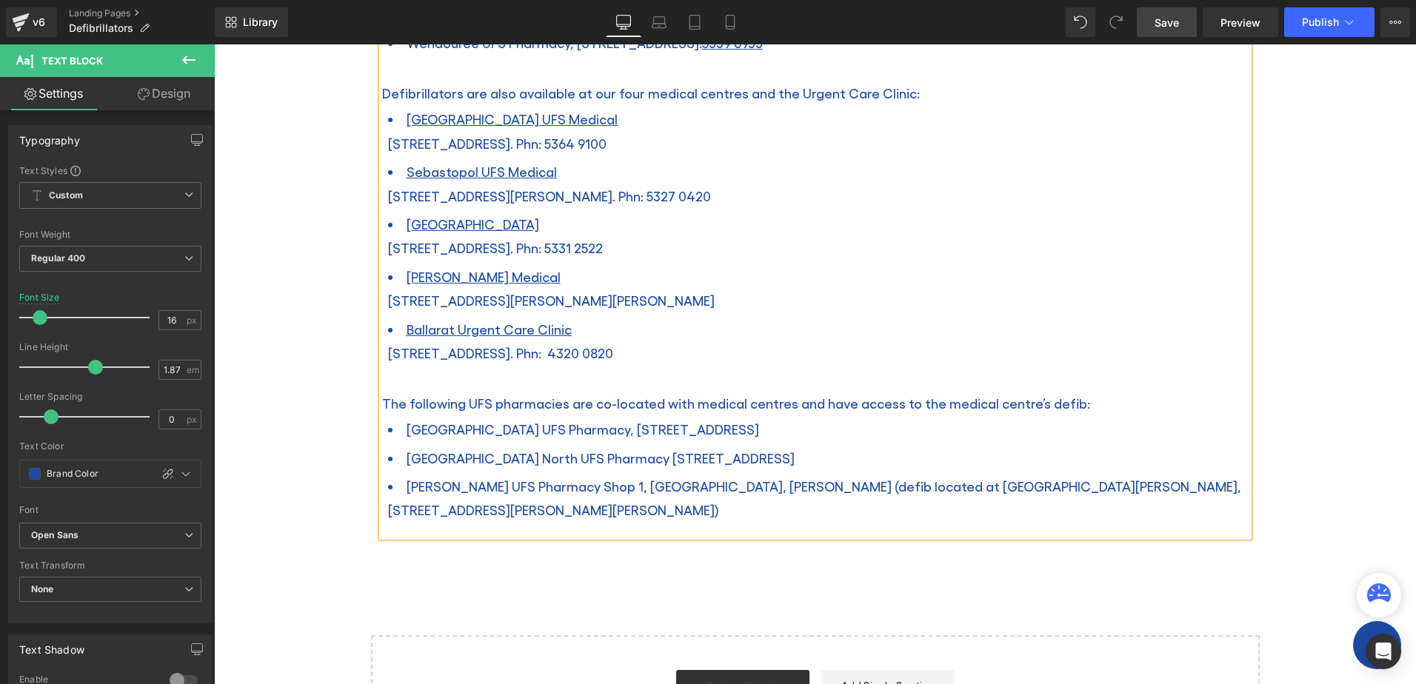
click at [863, 444] on li "[GEOGRAPHIC_DATA] North UFS Pharmacy [STREET_ADDRESS]" at bounding box center [818, 458] width 860 height 28
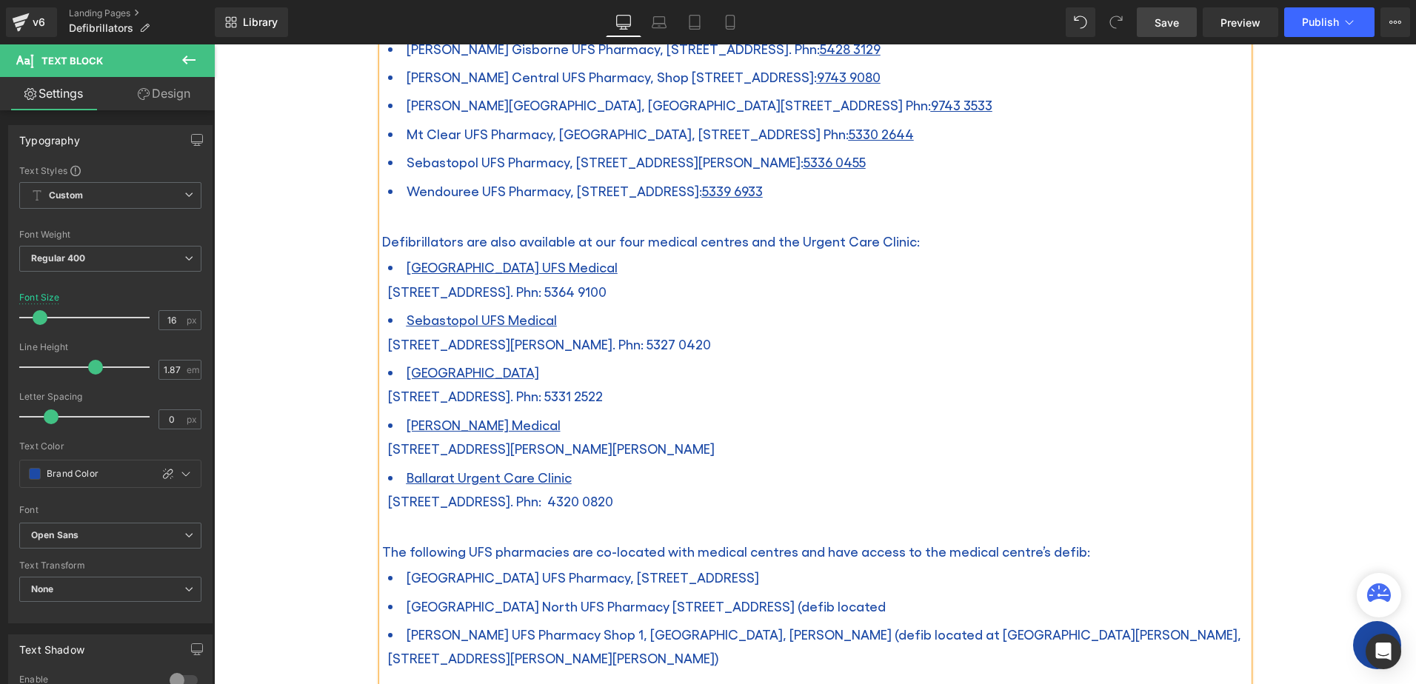
scroll to position [1259, 0]
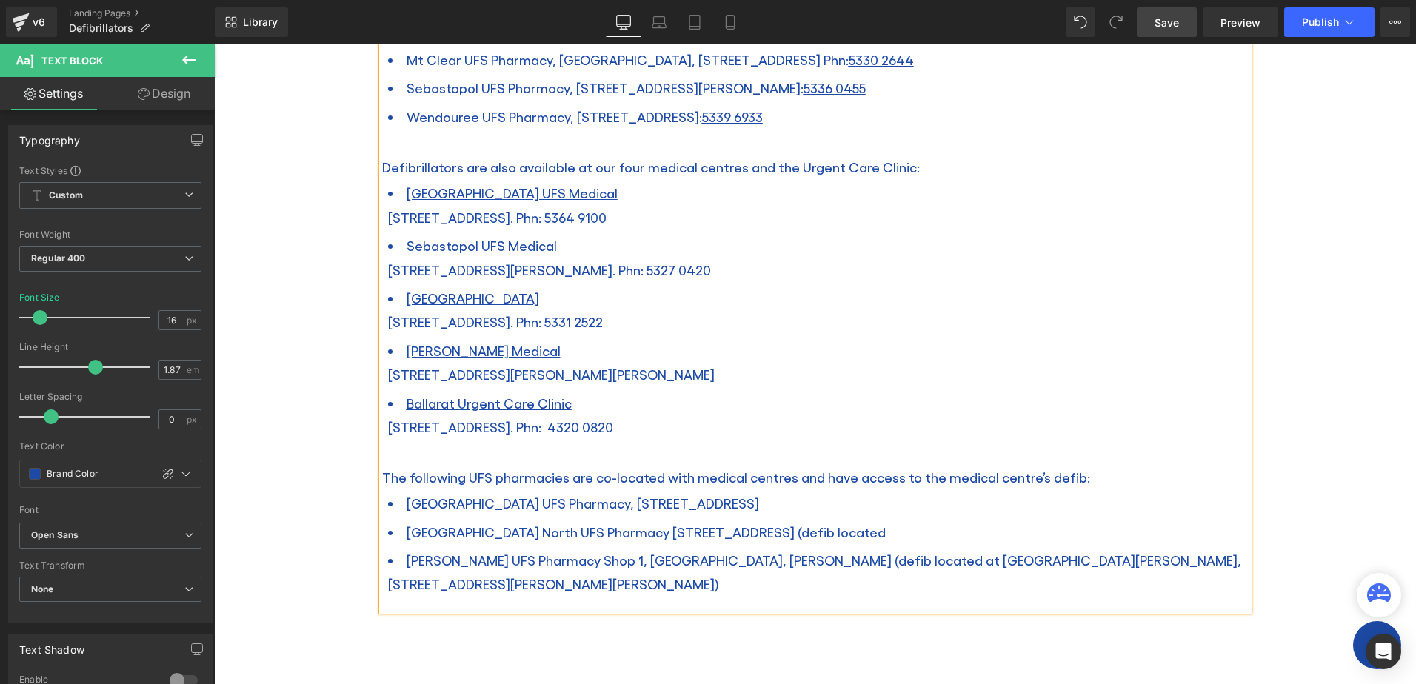
click at [810, 489] on li "[GEOGRAPHIC_DATA] UFS Pharmacy, [STREET_ADDRESS]" at bounding box center [818, 503] width 860 height 28
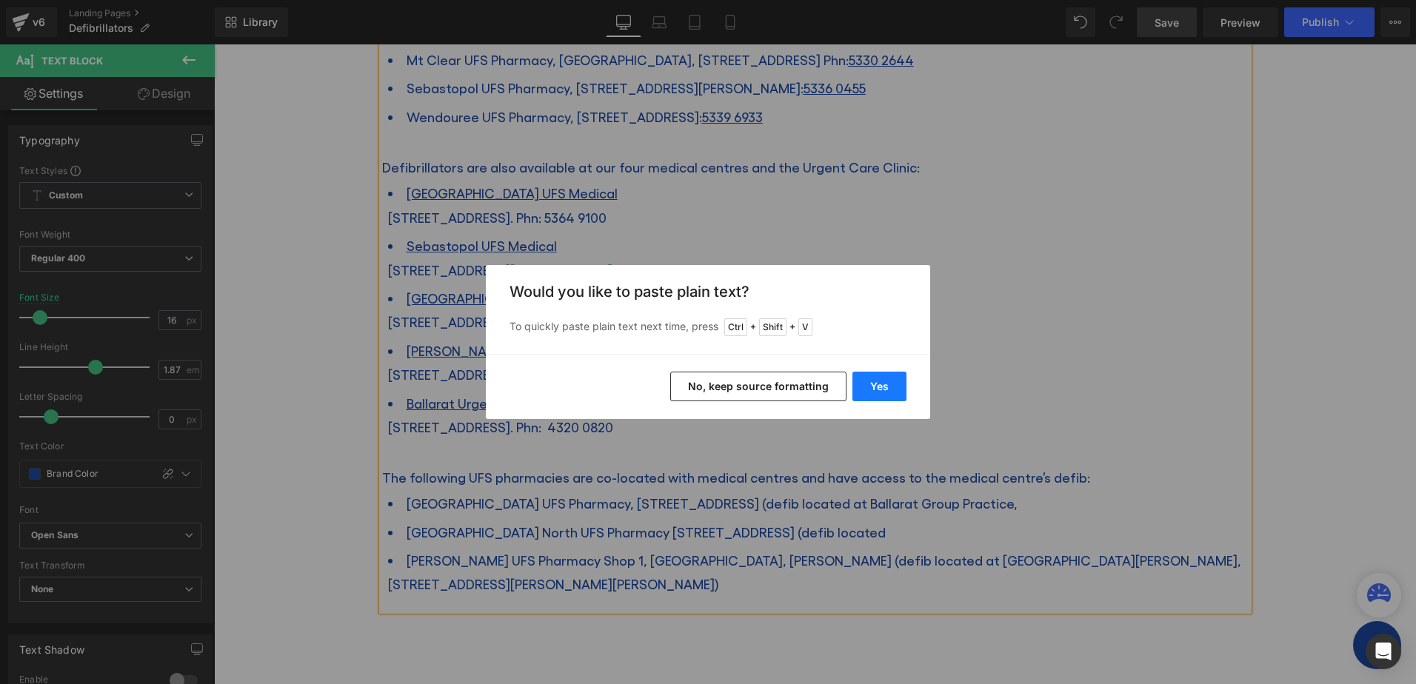
click at [877, 387] on button "Yes" at bounding box center [879, 387] width 54 height 30
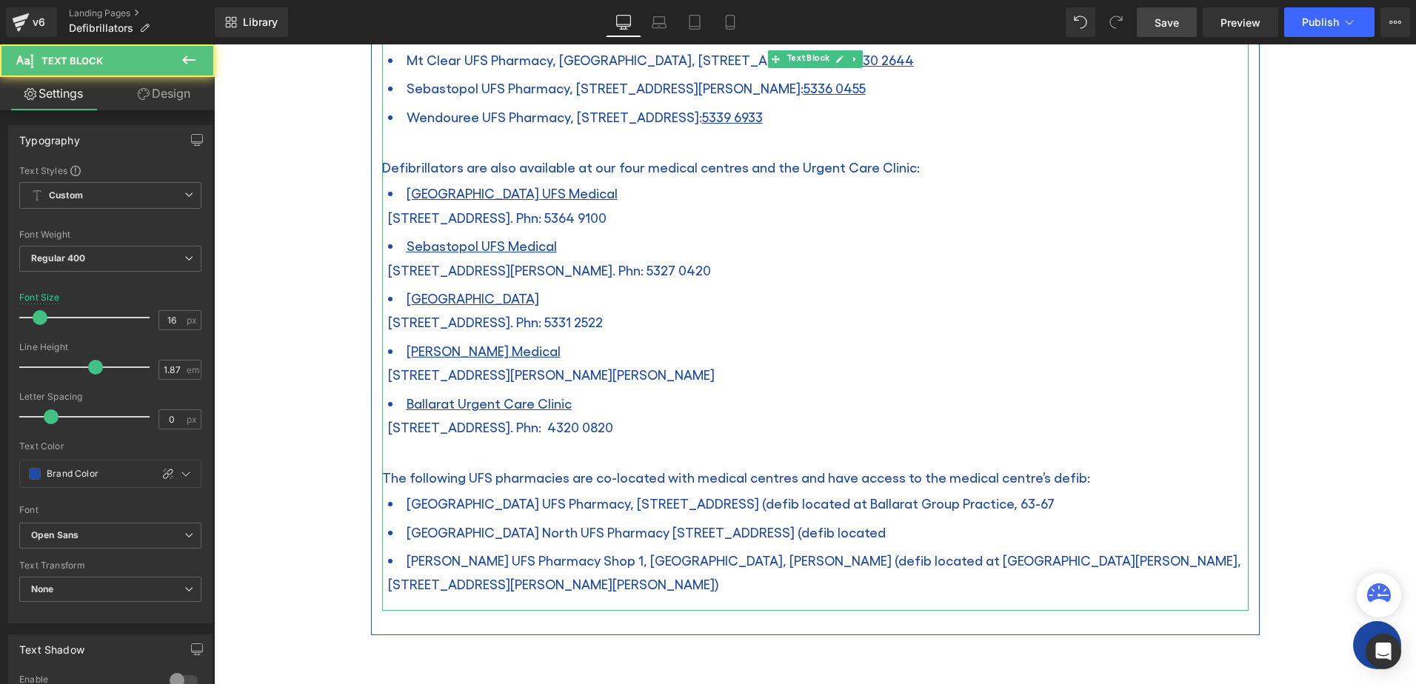
click at [1038, 489] on li "[GEOGRAPHIC_DATA] UFS Pharmacy, [STREET_ADDRESS] (defib located at Ballarat Gro…" at bounding box center [818, 503] width 860 height 28
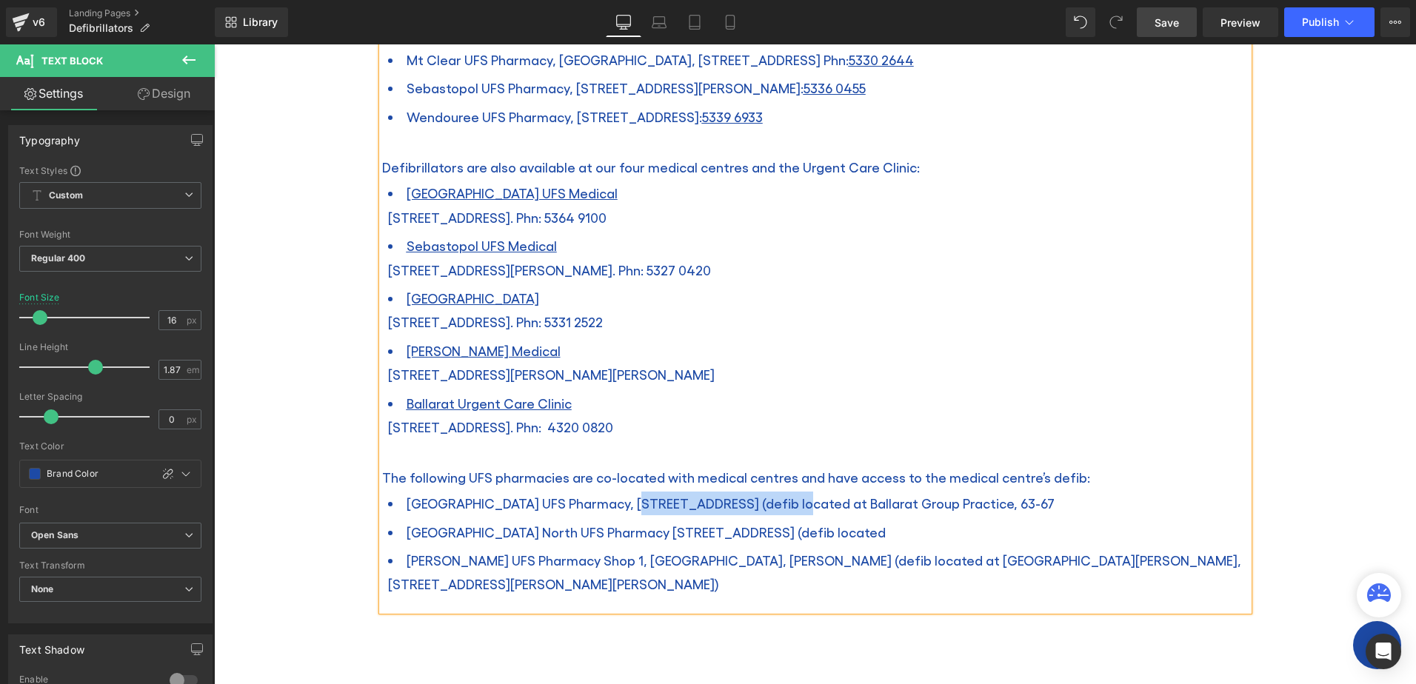
drag, startPoint x: 742, startPoint y: 480, endPoint x: 605, endPoint y: 480, distance: 137.0
click at [605, 495] on span "[GEOGRAPHIC_DATA] UFS Pharmacy, [STREET_ADDRESS] (defib located at Ballarat Gro…" at bounding box center [730, 503] width 648 height 16
copy span "[GEOGRAPHIC_DATA]"
click at [1047, 489] on li "[GEOGRAPHIC_DATA] UFS Pharmacy, [STREET_ADDRESS] (defib located at Ballarat Gro…" at bounding box center [818, 503] width 860 height 28
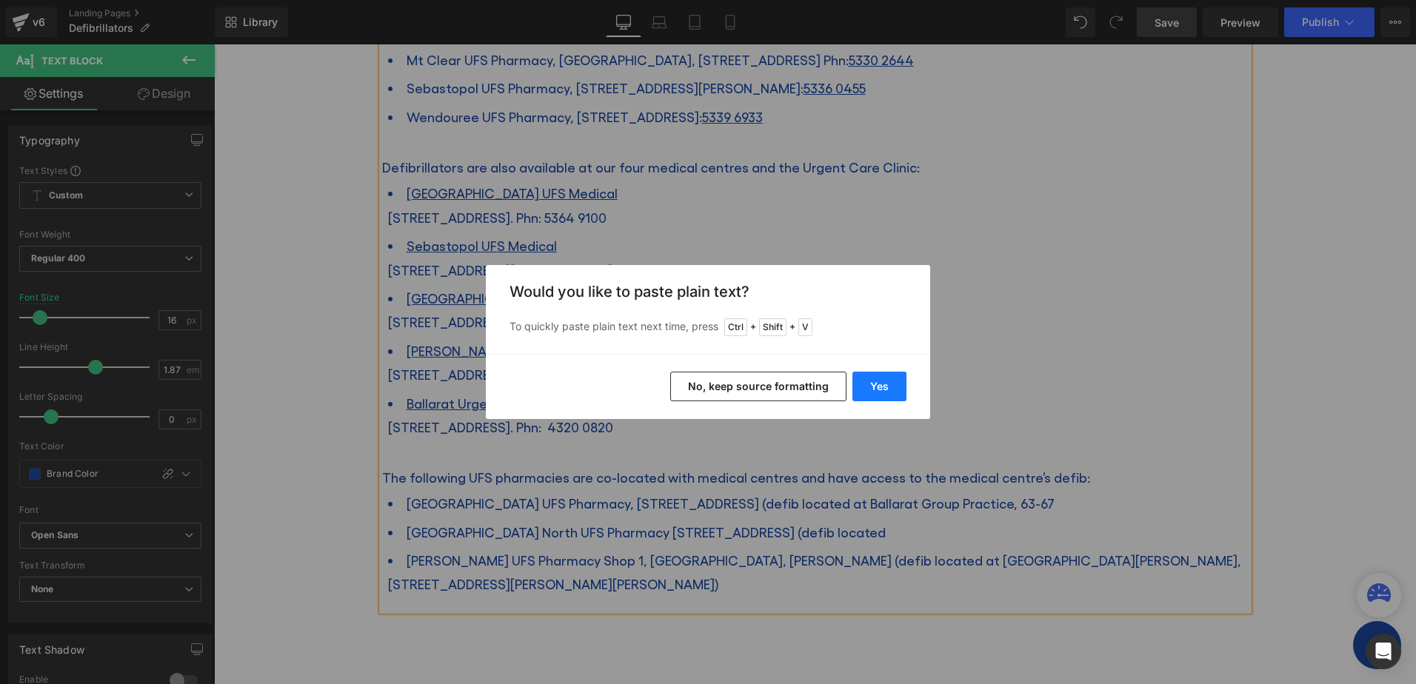
drag, startPoint x: 877, startPoint y: 381, endPoint x: 945, endPoint y: 454, distance: 100.0
click at [877, 381] on button "Yes" at bounding box center [879, 387] width 54 height 30
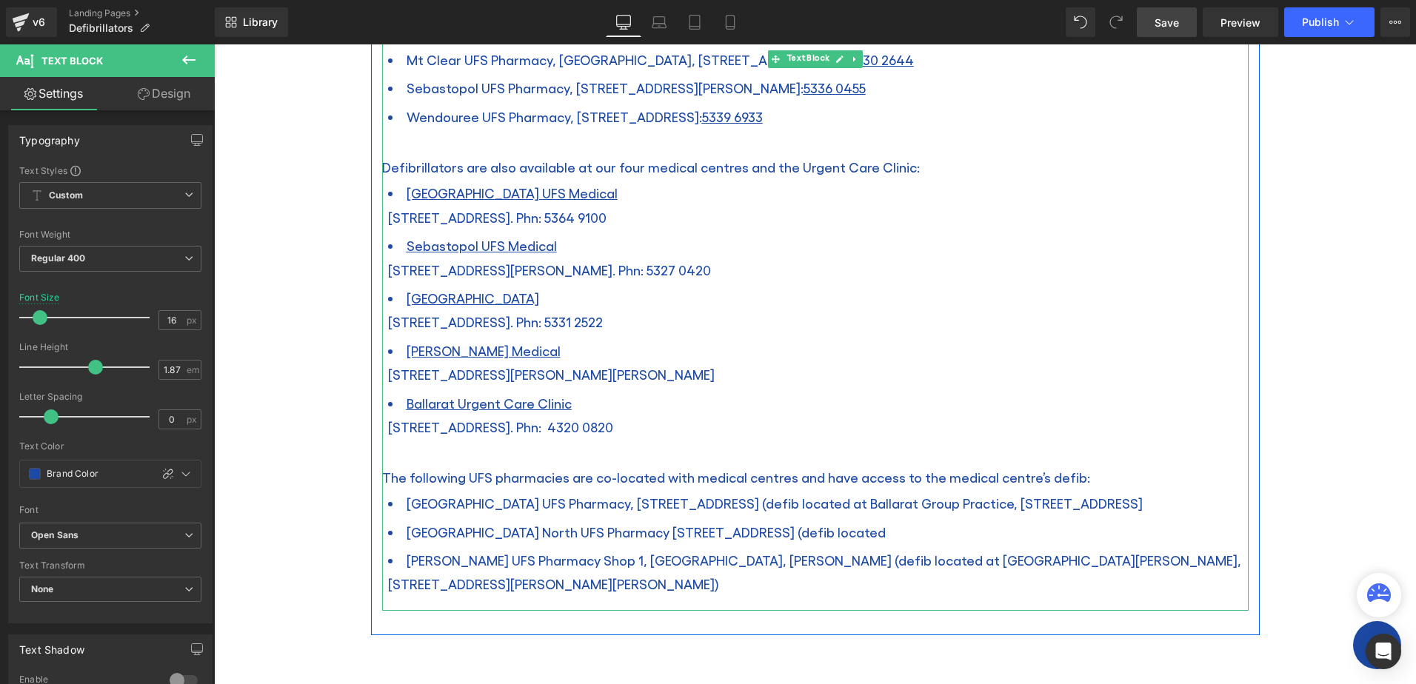
click at [1171, 489] on li "[GEOGRAPHIC_DATA] UFS Pharmacy, [STREET_ADDRESS] (defib located at Ballarat Gro…" at bounding box center [818, 503] width 860 height 28
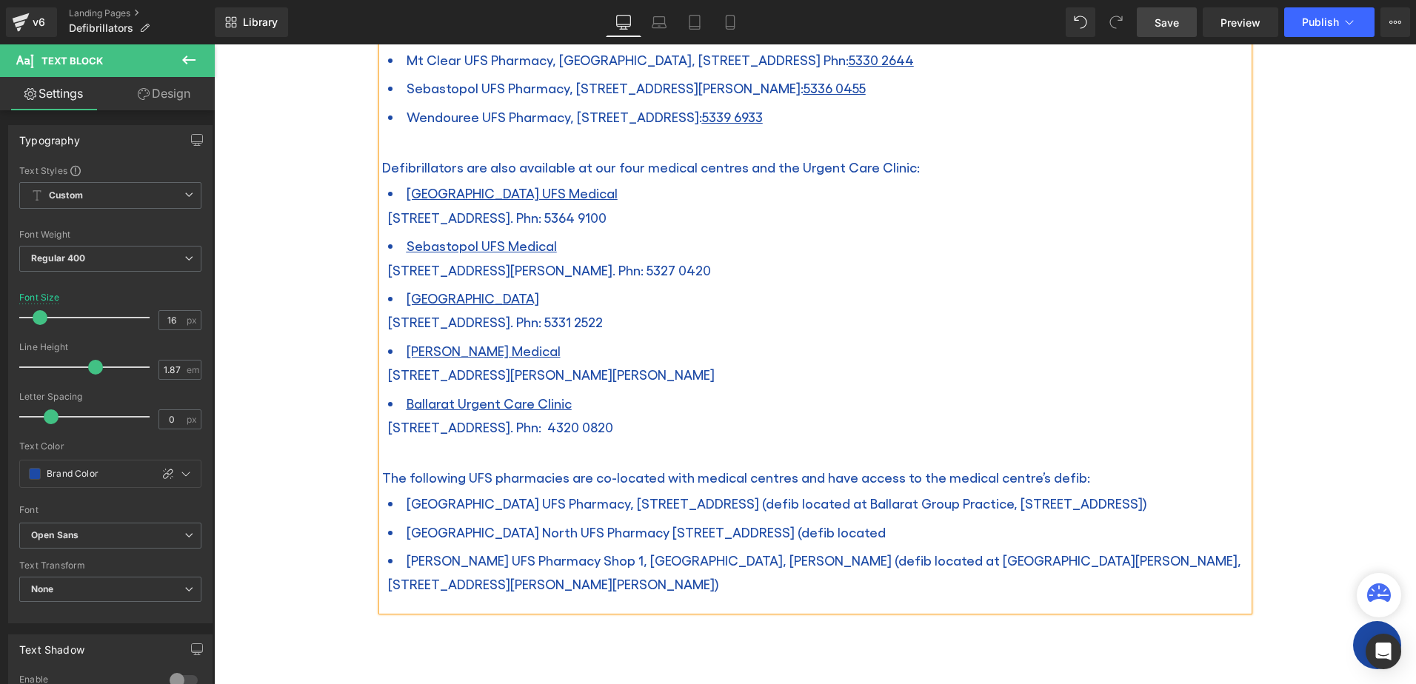
click at [946, 518] on li "[GEOGRAPHIC_DATA] North UFS Pharmacy [STREET_ADDRESS] (defib located" at bounding box center [818, 532] width 860 height 28
drag, startPoint x: 919, startPoint y: 506, endPoint x: 930, endPoint y: 509, distance: 11.5
click at [930, 518] on li "[GEOGRAPHIC_DATA] North UFS Pharmacy [STREET_ADDRESS] (defib located" at bounding box center [818, 532] width 860 height 28
click at [937, 524] on span "[GEOGRAPHIC_DATA] North UFS Pharmacy [STREET_ADDRESS] (defib located at [GEOGRA…" at bounding box center [722, 532] width 632 height 16
click at [1114, 518] on li "[GEOGRAPHIC_DATA] North UFS Pharmacy [STREET_ADDRESS] (defib located at [GEOGRA…" at bounding box center [818, 532] width 860 height 28
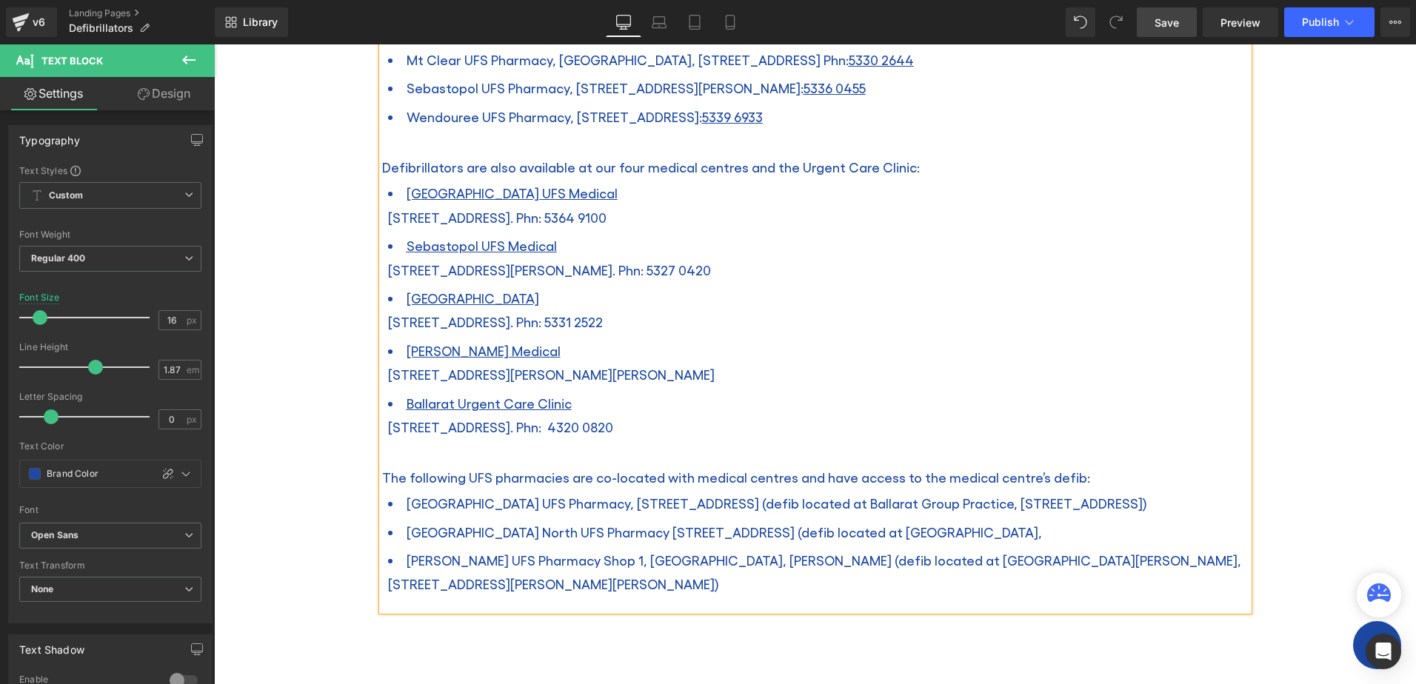
click at [1135, 518] on li "[GEOGRAPHIC_DATA] North UFS Pharmacy [STREET_ADDRESS] (defib located at [GEOGRA…" at bounding box center [818, 532] width 860 height 28
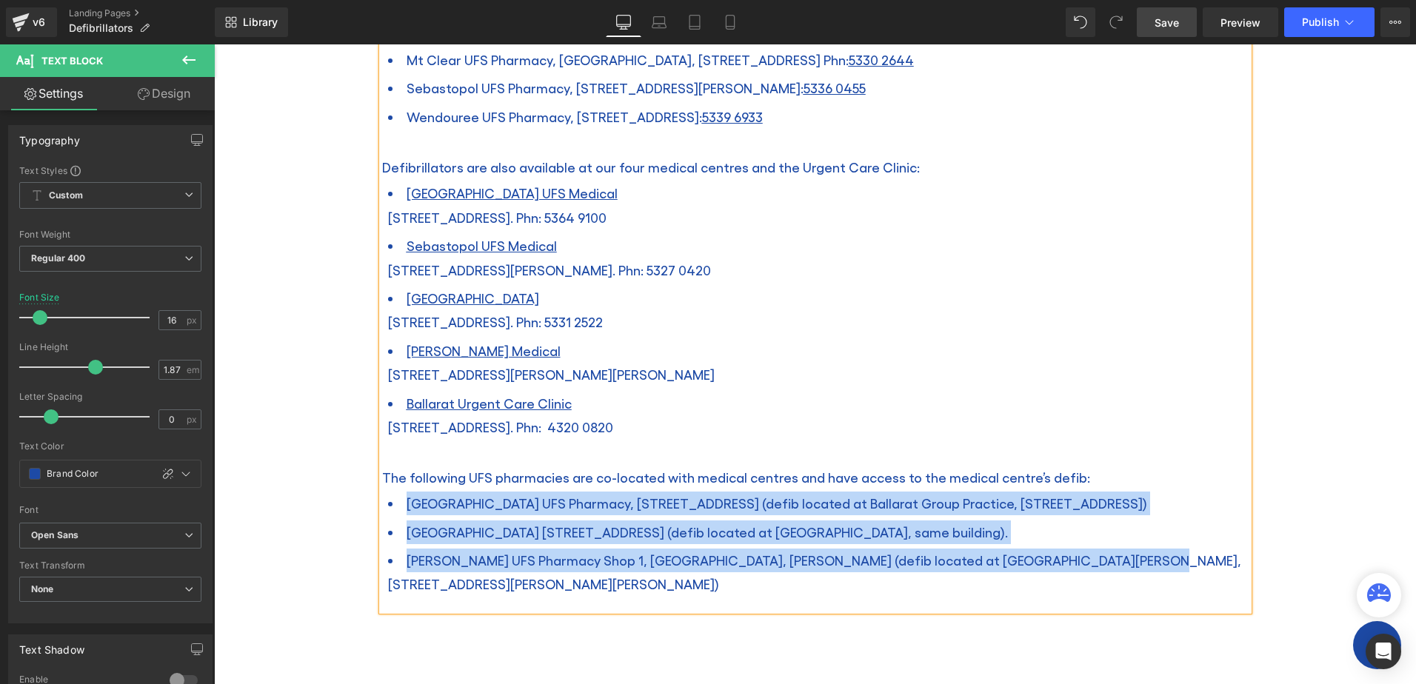
drag, startPoint x: 1111, startPoint y: 535, endPoint x: 383, endPoint y: 473, distance: 730.4
click at [383, 489] on ul "[GEOGRAPHIC_DATA] UFS Pharmacy, [STREET_ADDRESS] (defib located at Ballarat Gro…" at bounding box center [815, 544] width 866 height 110
copy ul "[GEOGRAPHIC_DATA] UFS Pharmacy, [STREET_ADDRESS] (defib located at Ballarat Gro…"
click at [827, 524] on span "[GEOGRAPHIC_DATA] [STREET_ADDRESS] (defib located at [GEOGRAPHIC_DATA], same bu…" at bounding box center [706, 532] width 601 height 16
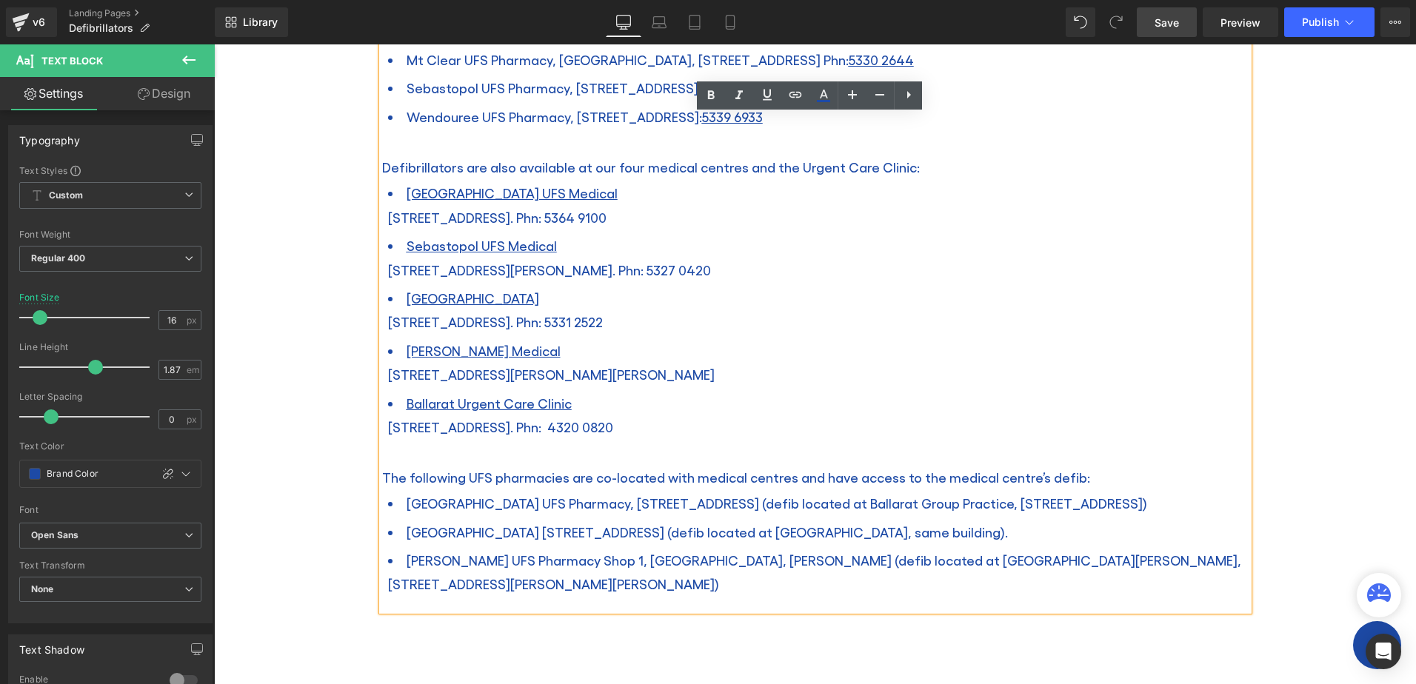
click at [898, 552] on span "[PERSON_NAME] UFS Pharmacy Shop 1, [GEOGRAPHIC_DATA], [PERSON_NAME] (defib loca…" at bounding box center [814, 571] width 853 height 39
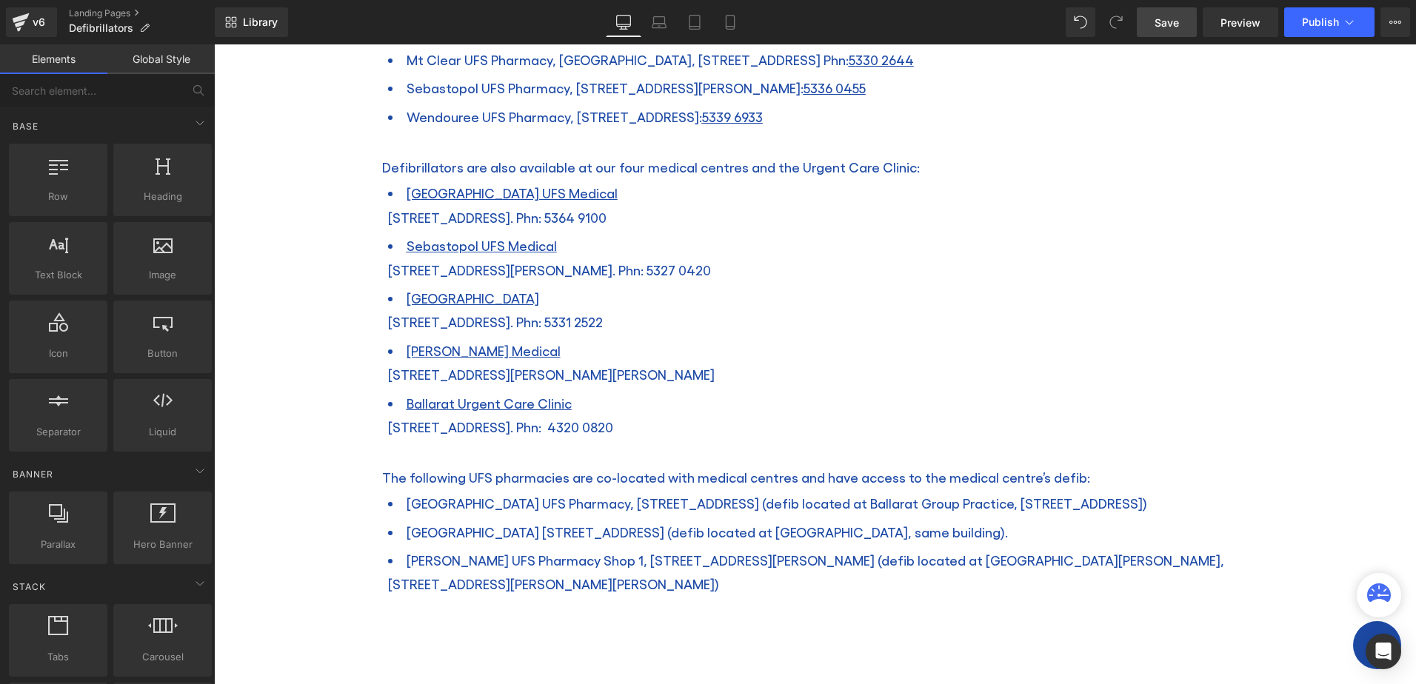
click at [1181, 27] on link "Save" at bounding box center [1167, 22] width 60 height 30
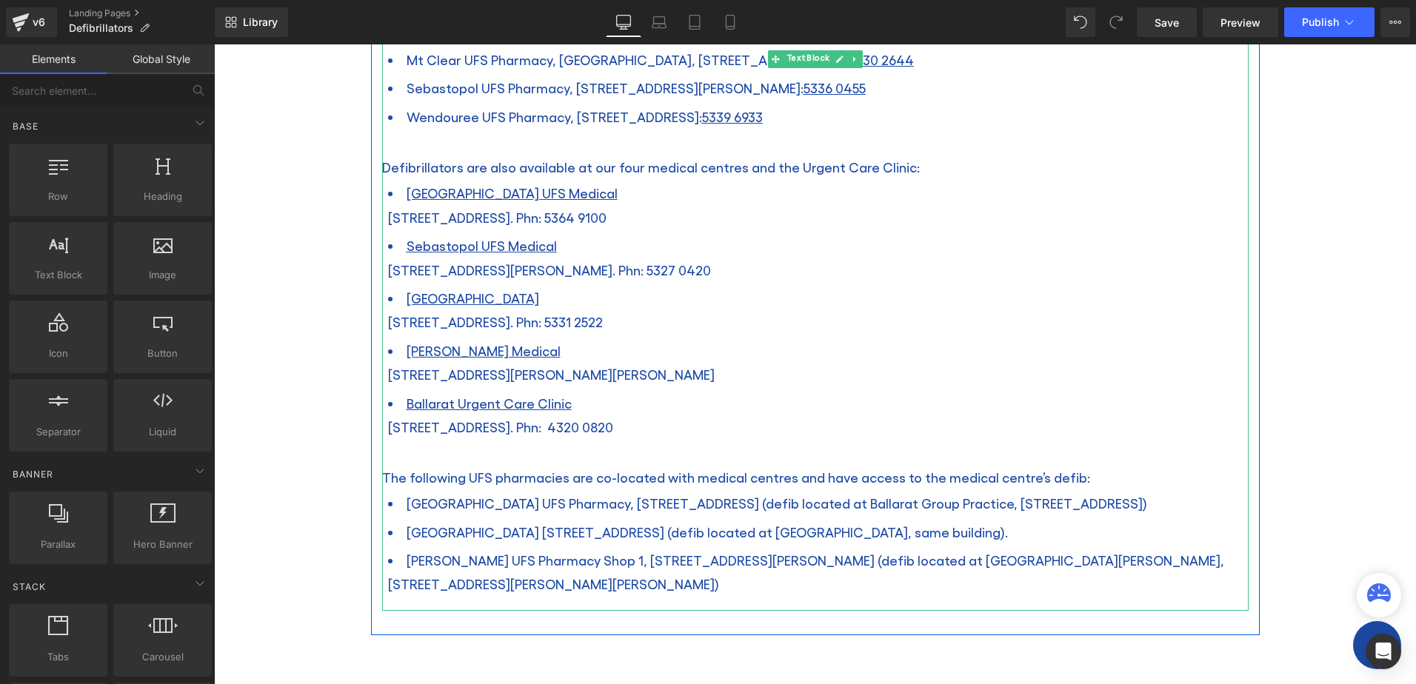
click at [728, 552] on span "[PERSON_NAME] UFS Pharmacy Shop 1, [STREET_ADDRESS][PERSON_NAME] (defib located…" at bounding box center [806, 571] width 836 height 39
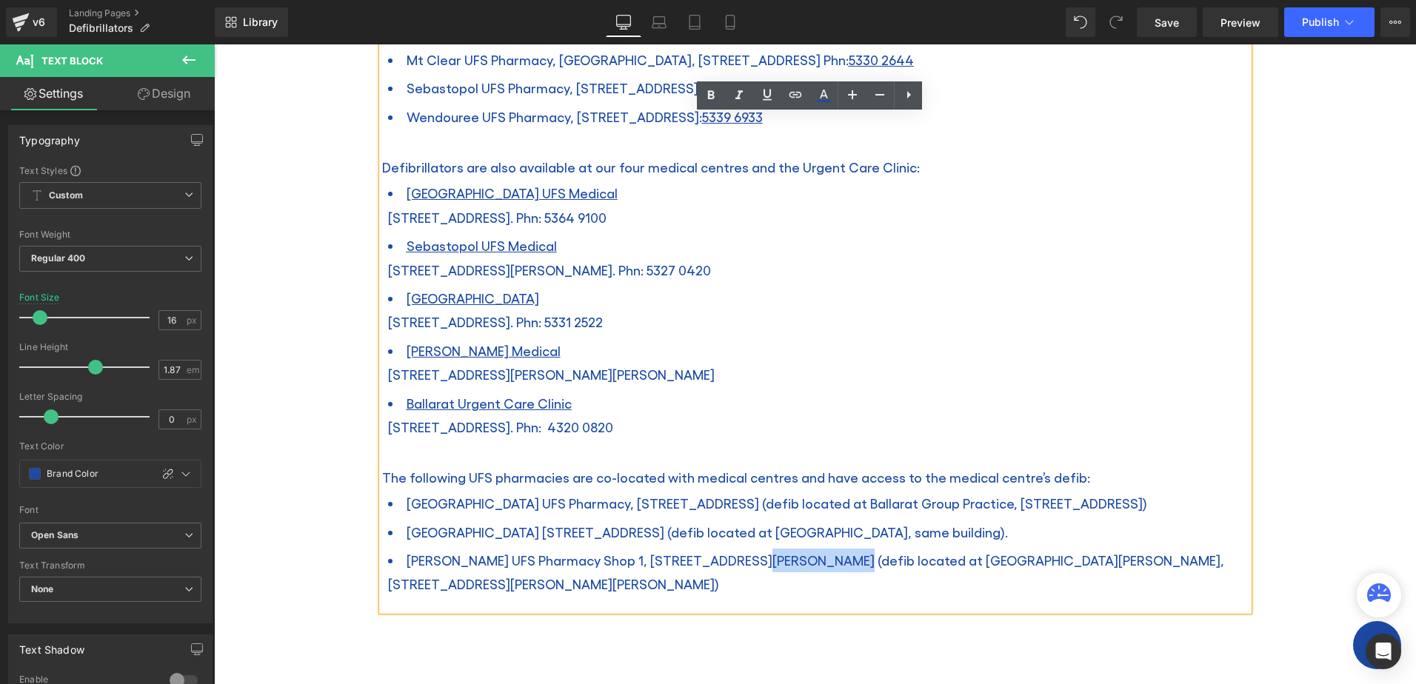
drag, startPoint x: 806, startPoint y: 535, endPoint x: 730, endPoint y: 531, distance: 76.4
click at [730, 552] on span "[PERSON_NAME] UFS Pharmacy Shop 1, [STREET_ADDRESS][PERSON_NAME] (defib located…" at bounding box center [806, 571] width 836 height 39
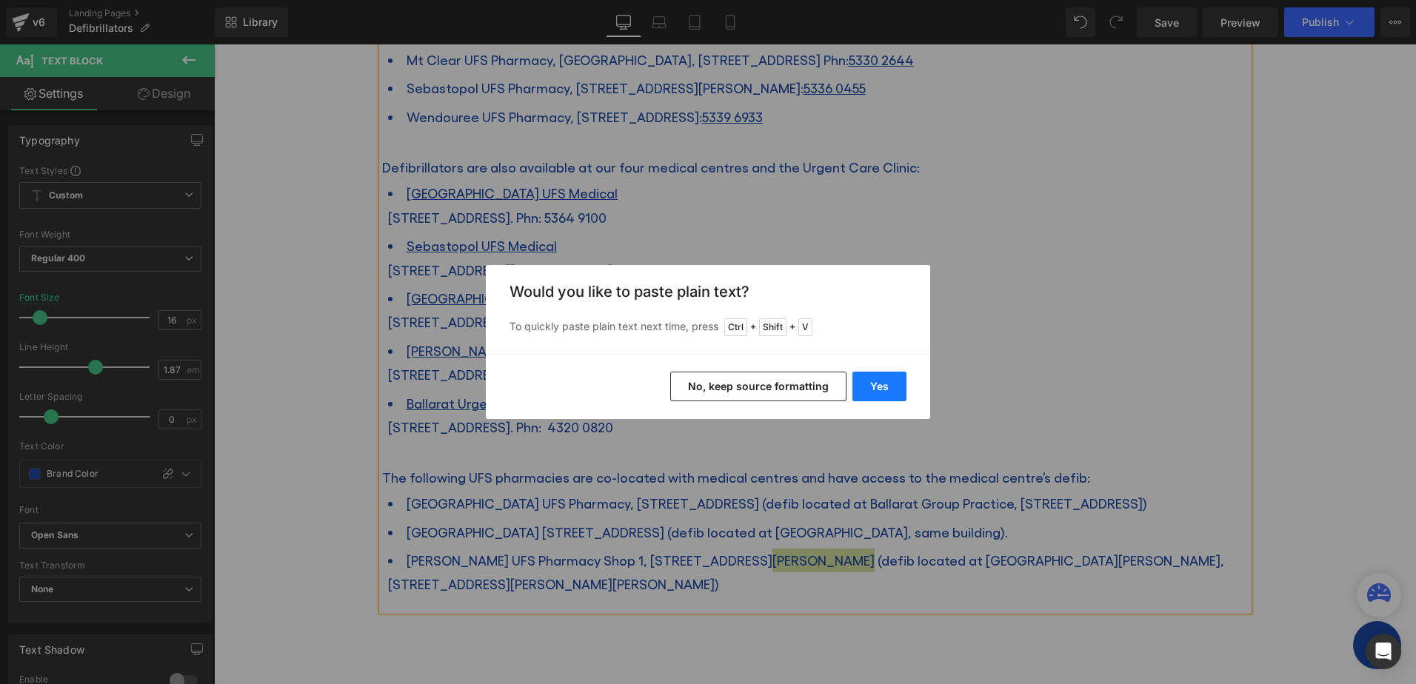
click at [881, 388] on button "Yes" at bounding box center [879, 387] width 54 height 30
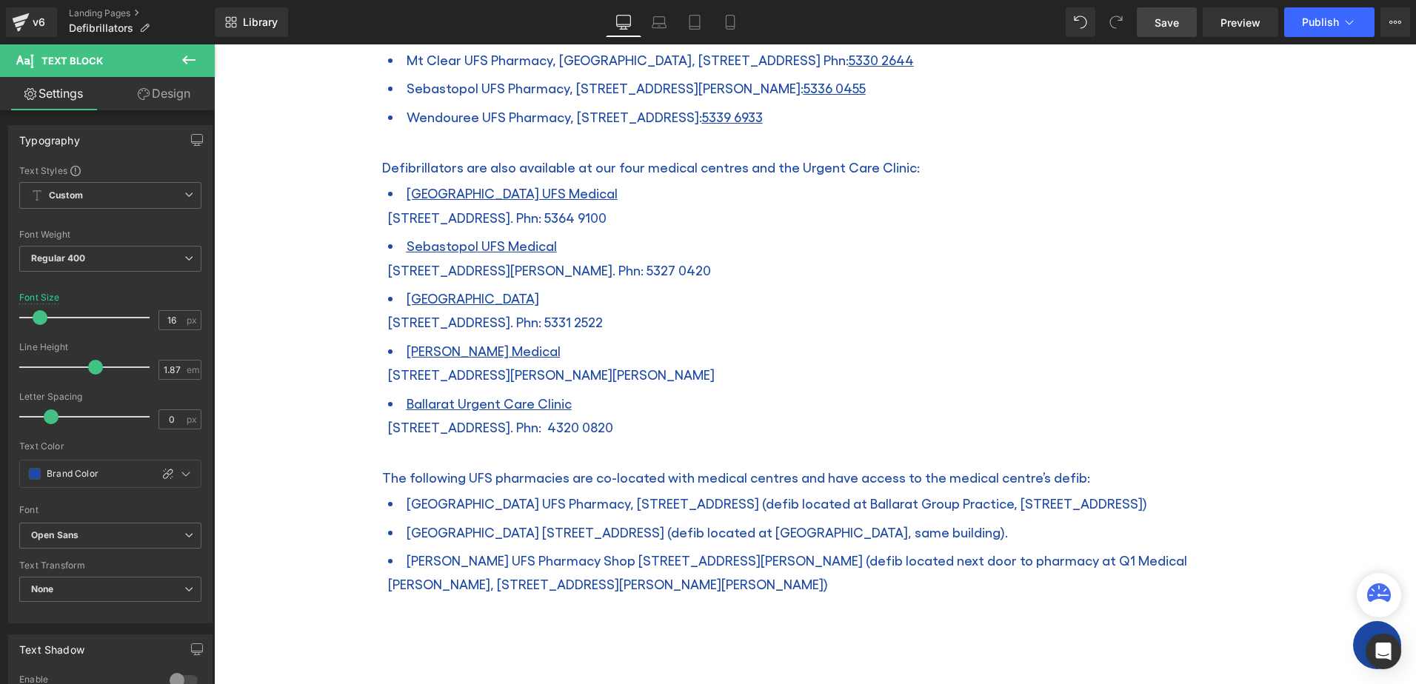
click at [1166, 24] on span "Save" at bounding box center [1166, 23] width 24 height 16
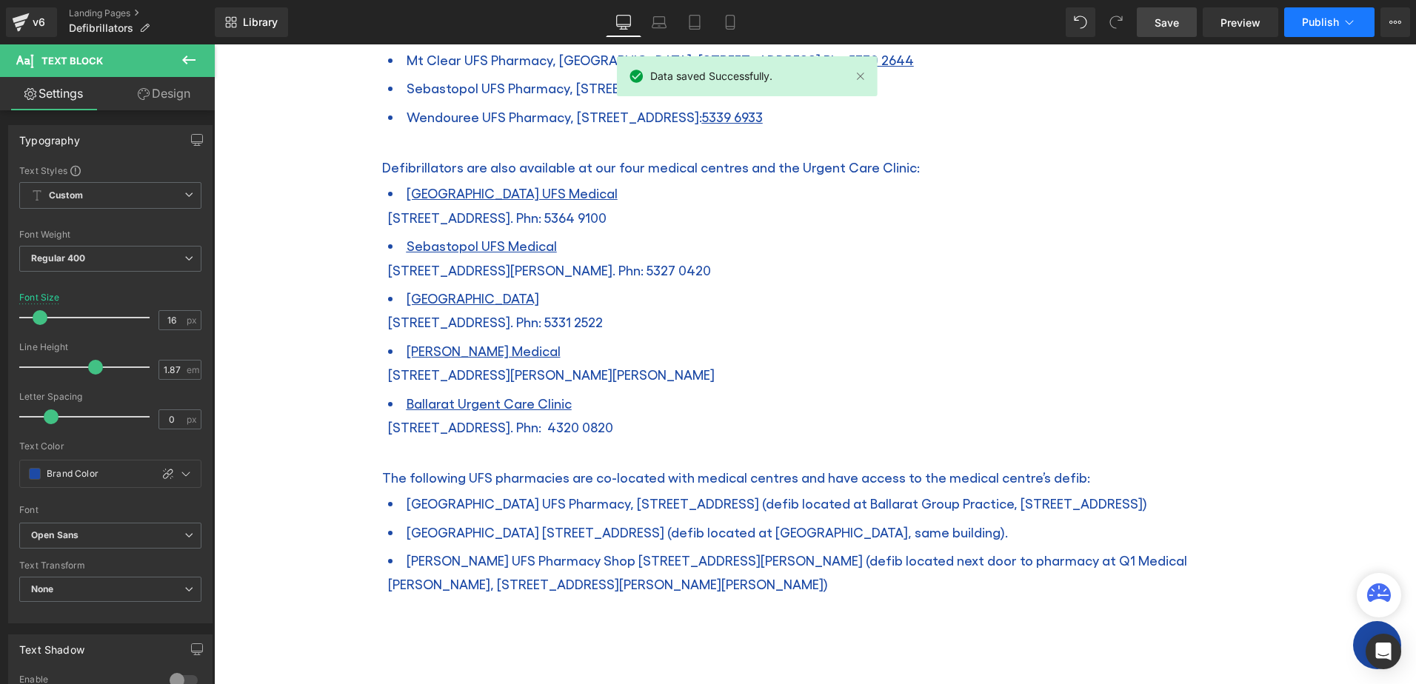
click at [1348, 27] on icon at bounding box center [1349, 22] width 15 height 15
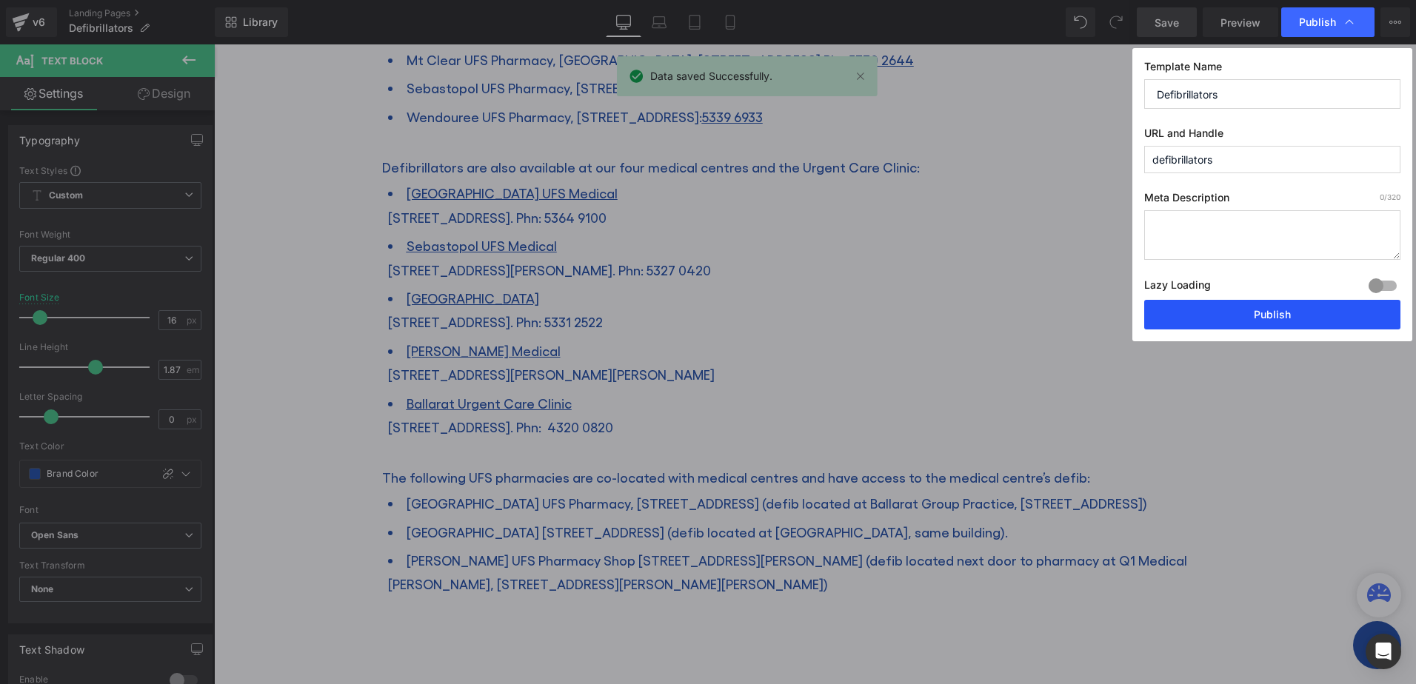
click at [1262, 312] on button "Publish" at bounding box center [1272, 315] width 256 height 30
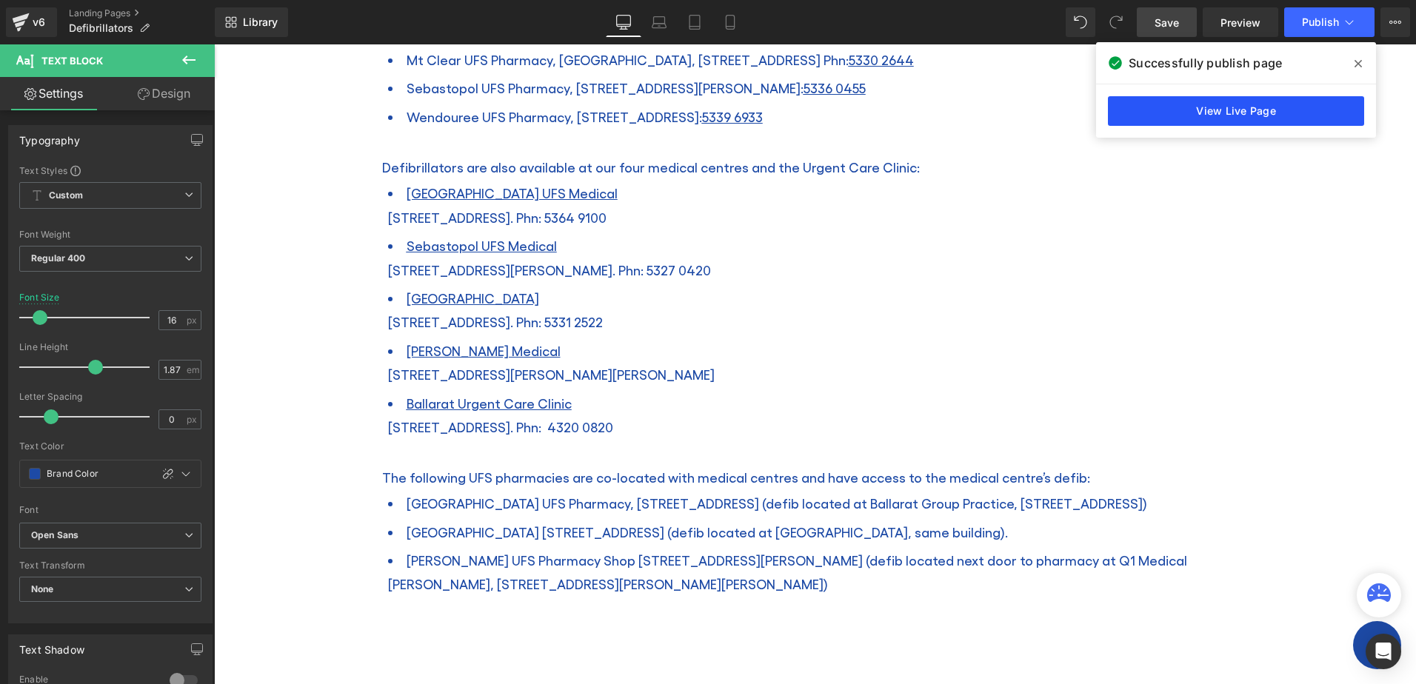
click at [1272, 115] on link "View Live Page" at bounding box center [1236, 111] width 256 height 30
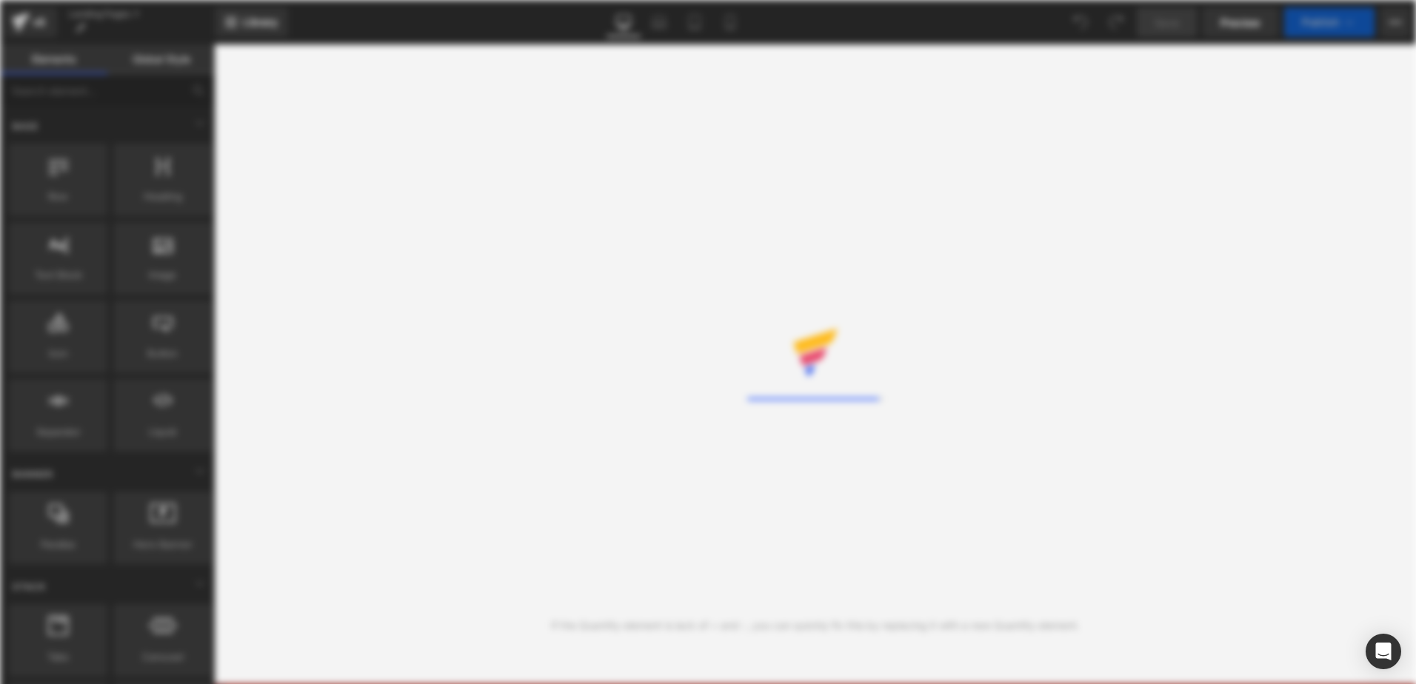
click at [789, 384] on div "Rendering Content" at bounding box center [708, 342] width 1416 height 684
click at [1142, 288] on div "Rendering Content" at bounding box center [708, 342] width 1416 height 684
